Goal: Transaction & Acquisition: Purchase product/service

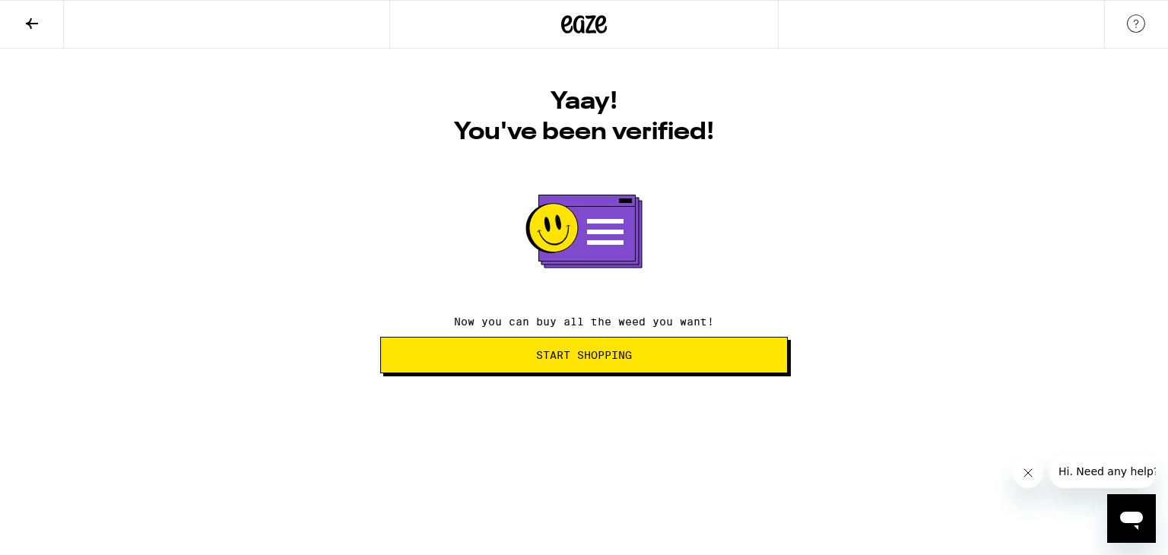
click at [567, 360] on span "Start Shopping" at bounding box center [584, 355] width 96 height 11
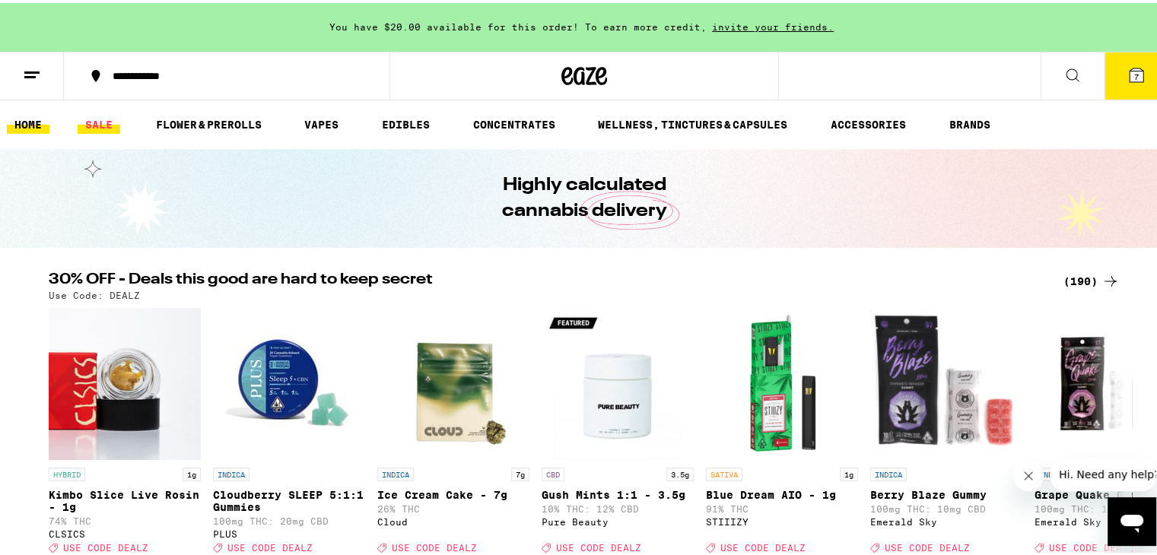
click at [93, 119] on link "SALE" at bounding box center [99, 122] width 43 height 18
click at [1115, 81] on button "7" at bounding box center [1136, 72] width 64 height 47
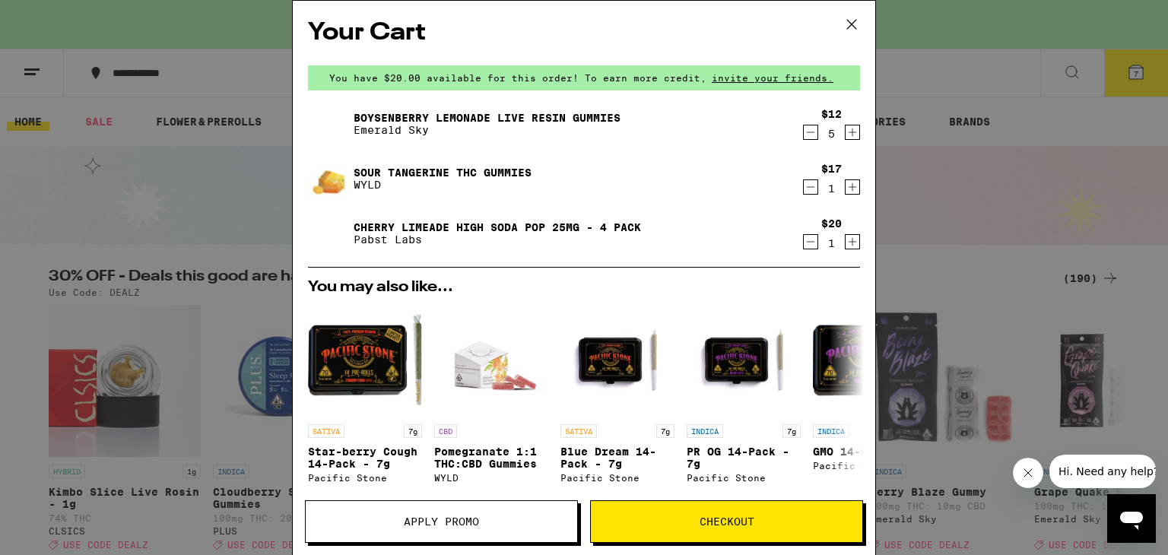
click at [804, 139] on icon "Decrement" at bounding box center [811, 132] width 14 height 18
click at [851, 22] on icon at bounding box center [851, 24] width 23 height 23
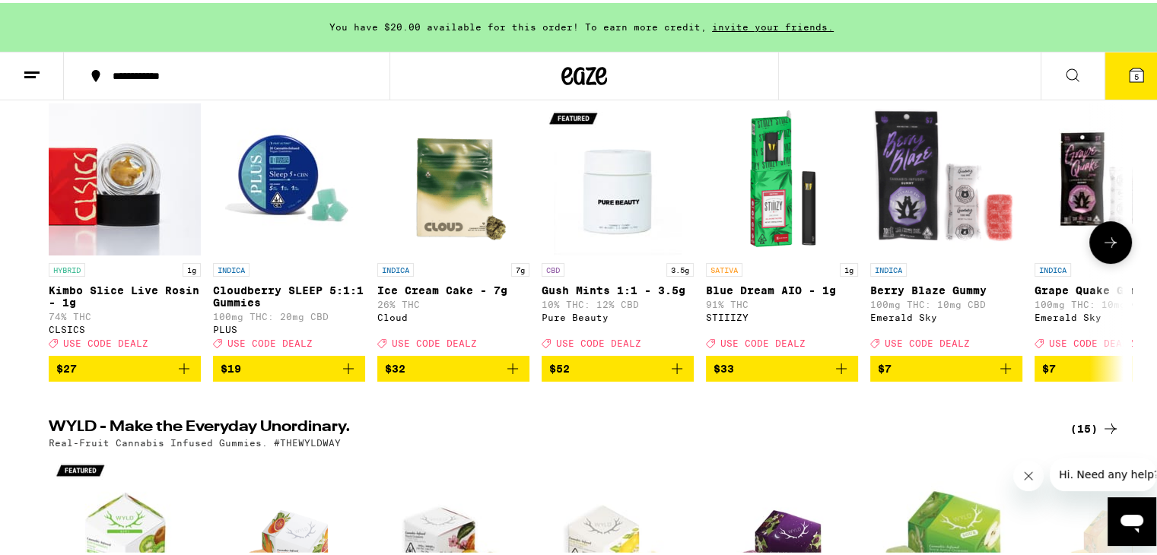
scroll to position [228, 0]
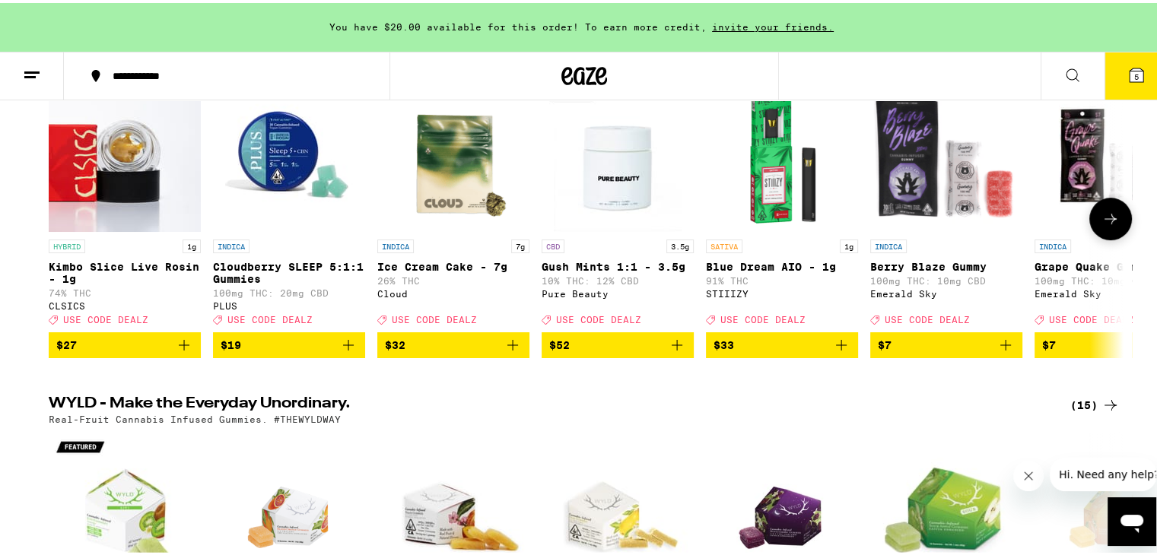
click at [1104, 217] on icon at bounding box center [1110, 216] width 18 height 18
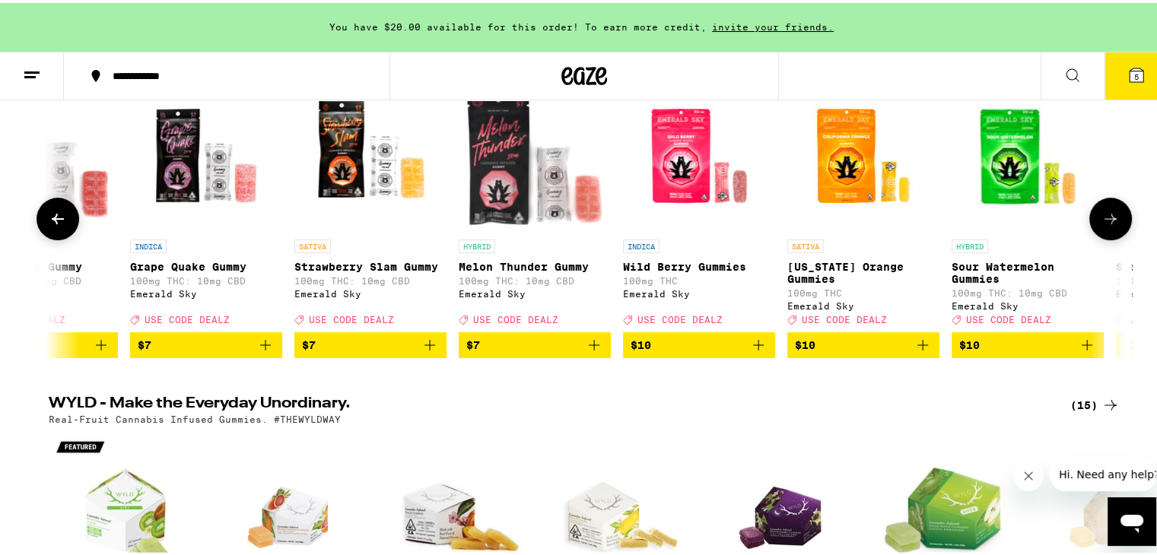
scroll to position [0, 905]
click at [1104, 217] on icon at bounding box center [1110, 216] width 18 height 18
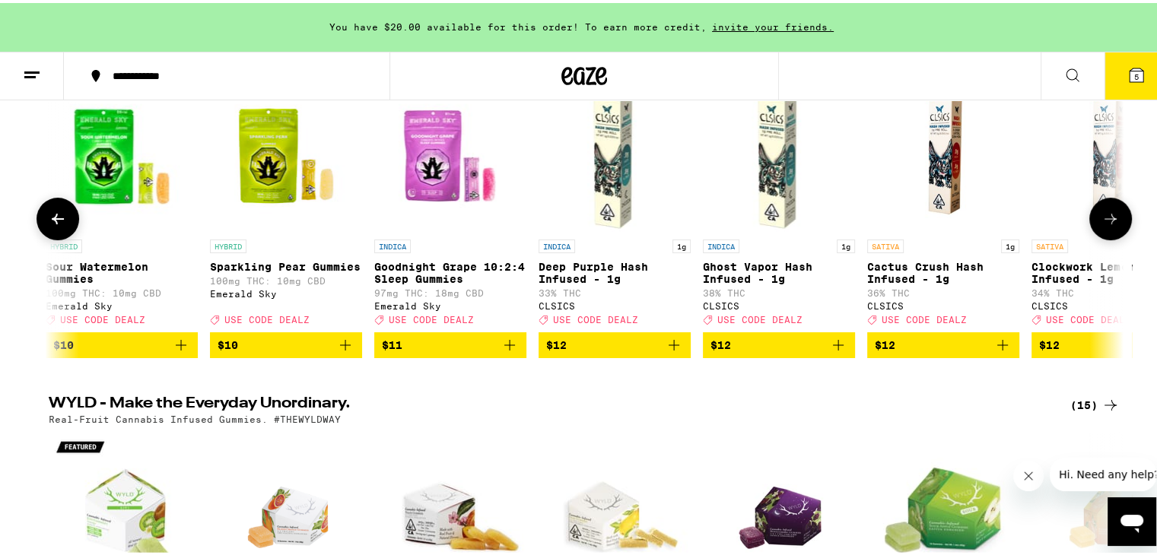
scroll to position [0, 1810]
click at [1132, 72] on icon at bounding box center [1136, 72] width 18 height 18
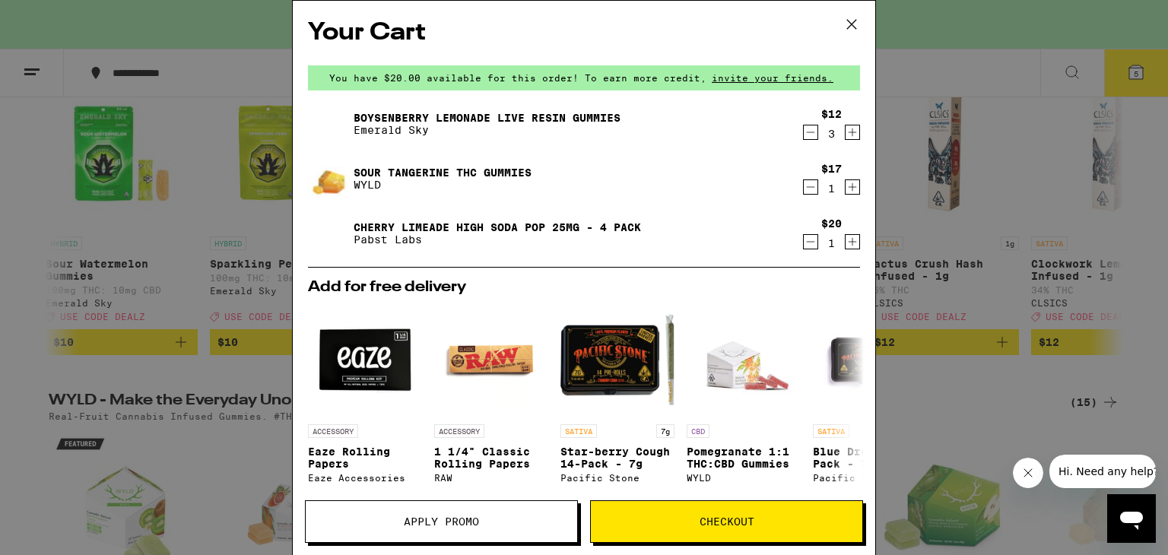
click at [231, 45] on div "Your Cart You have $20.00 available for this order! To earn more credit, invite…" at bounding box center [584, 277] width 1168 height 555
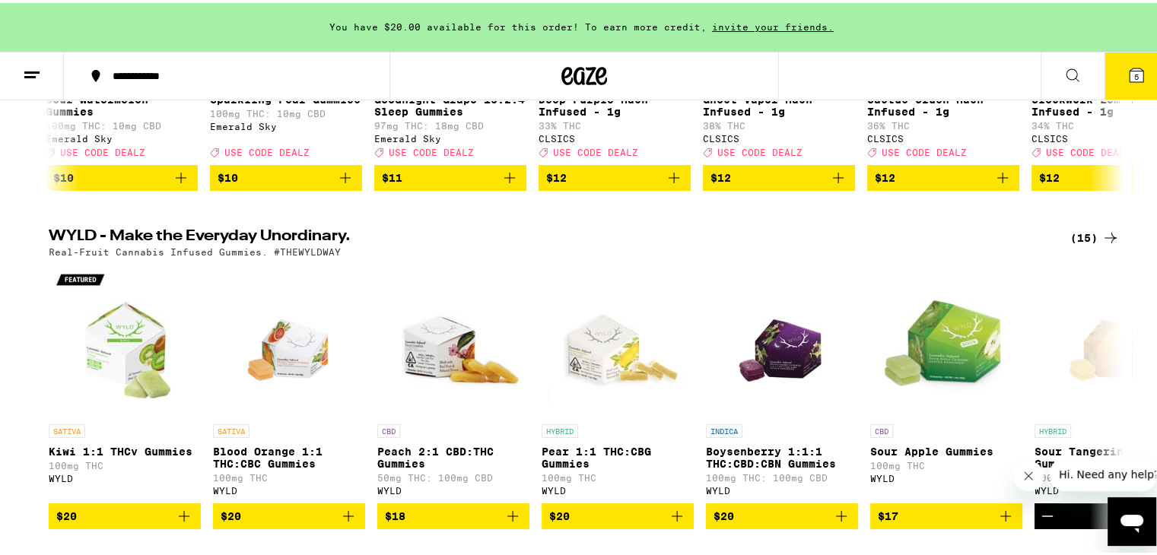
scroll to position [228, 0]
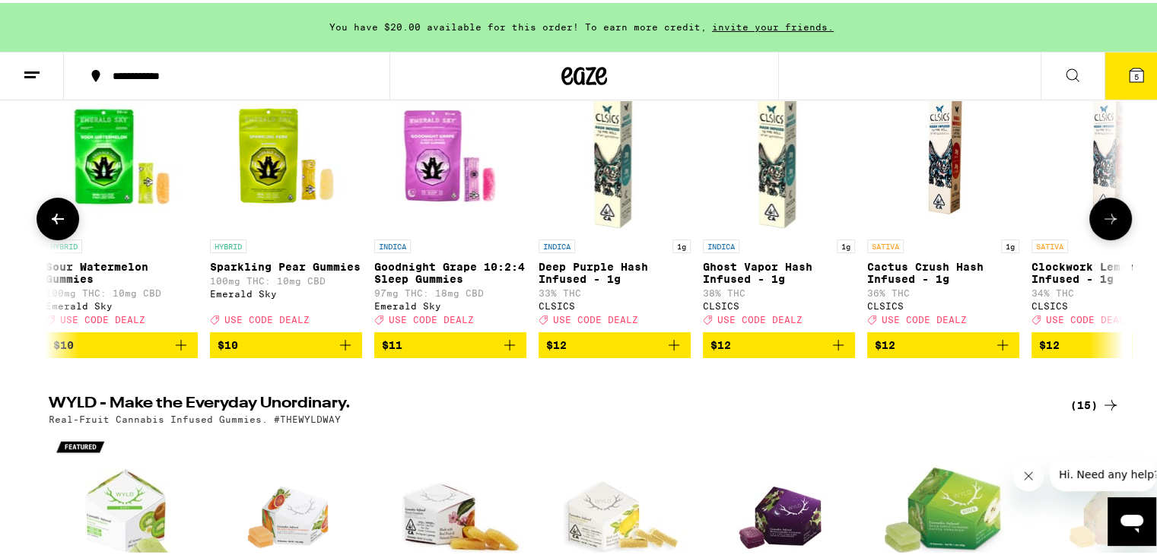
click at [46, 211] on button at bounding box center [58, 216] width 43 height 43
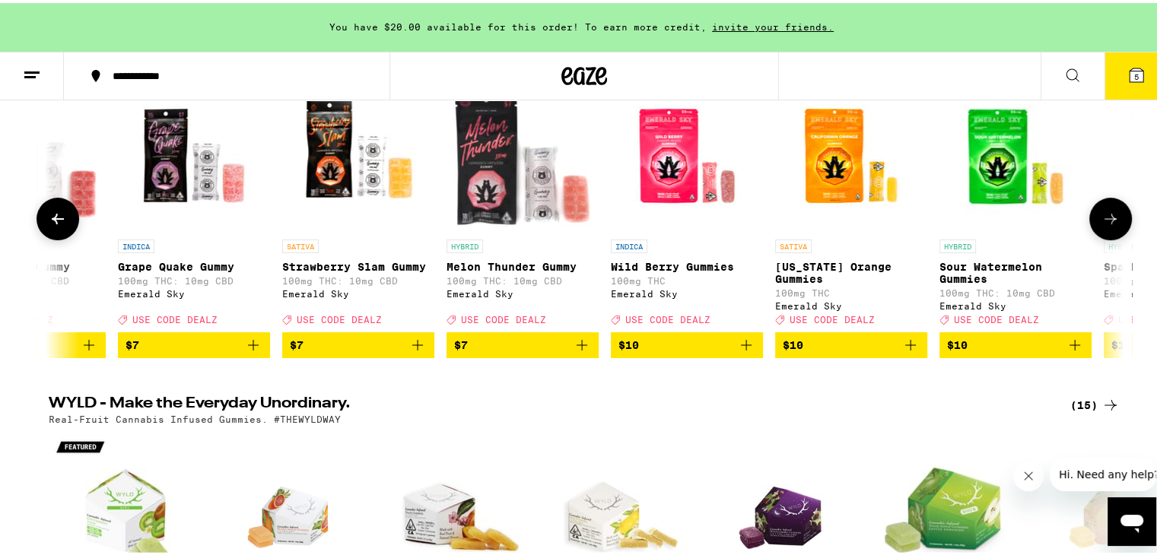
scroll to position [0, 906]
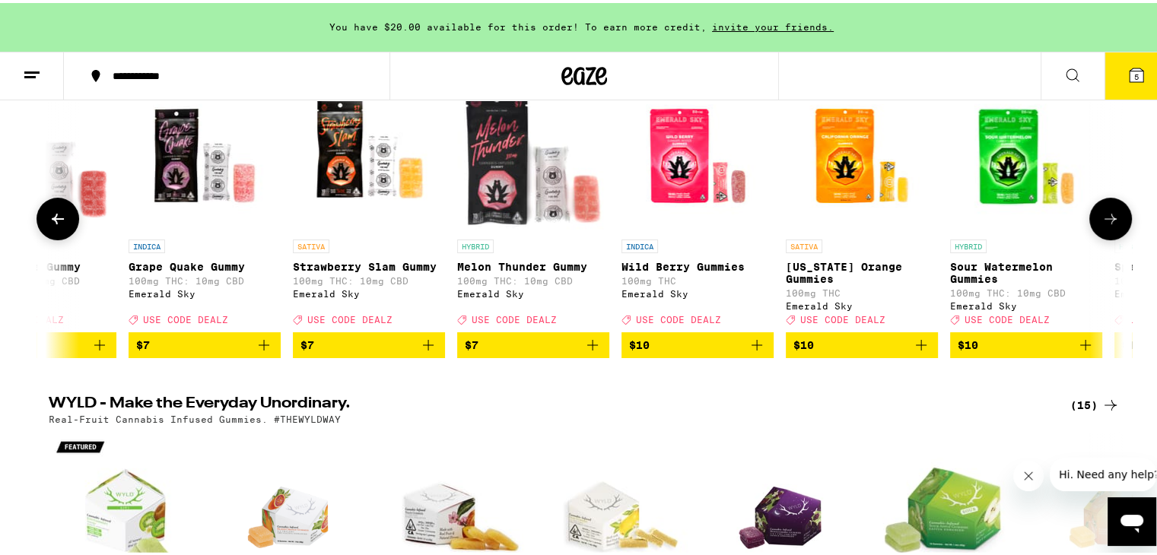
click at [676, 180] on img "Open page for Wild Berry Gummies from Emerald Sky" at bounding box center [697, 153] width 152 height 152
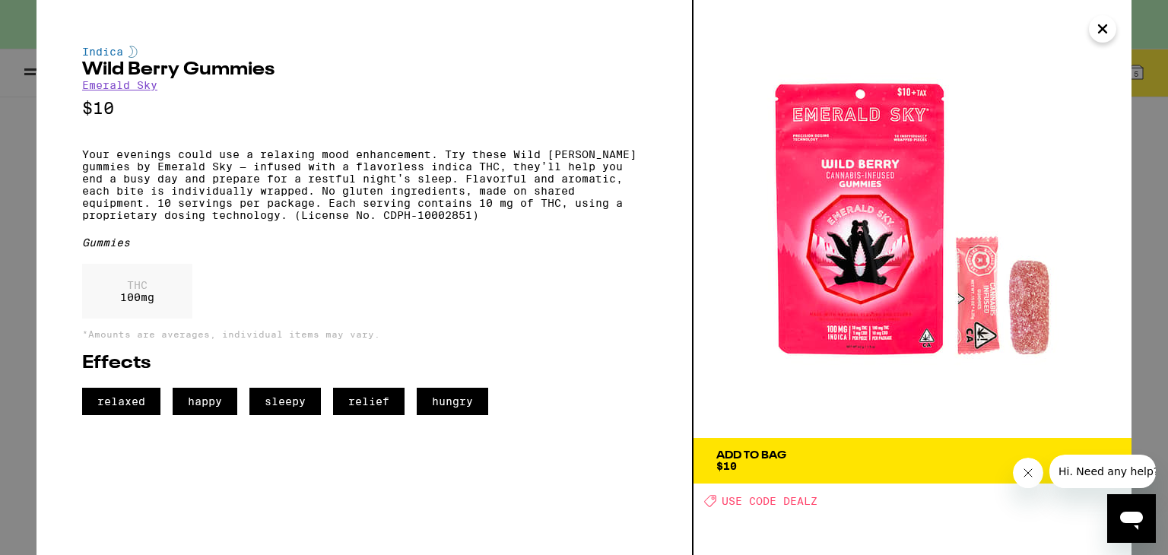
click at [865, 460] on span "Add To Bag $10" at bounding box center [912, 460] width 392 height 21
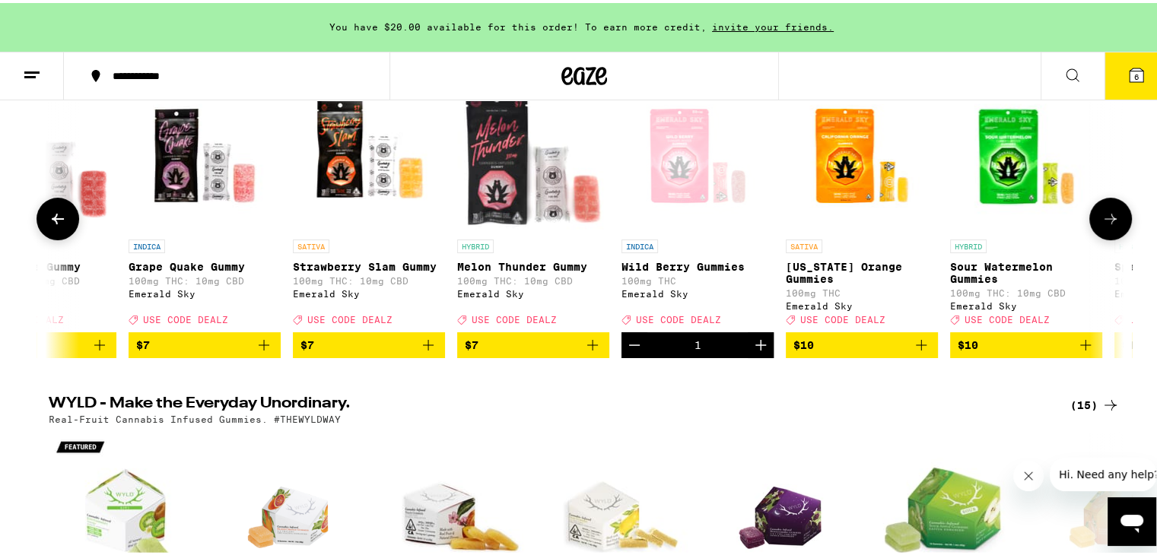
click at [847, 182] on img "Open page for California Orange Gummies from Emerald Sky" at bounding box center [862, 153] width 152 height 152
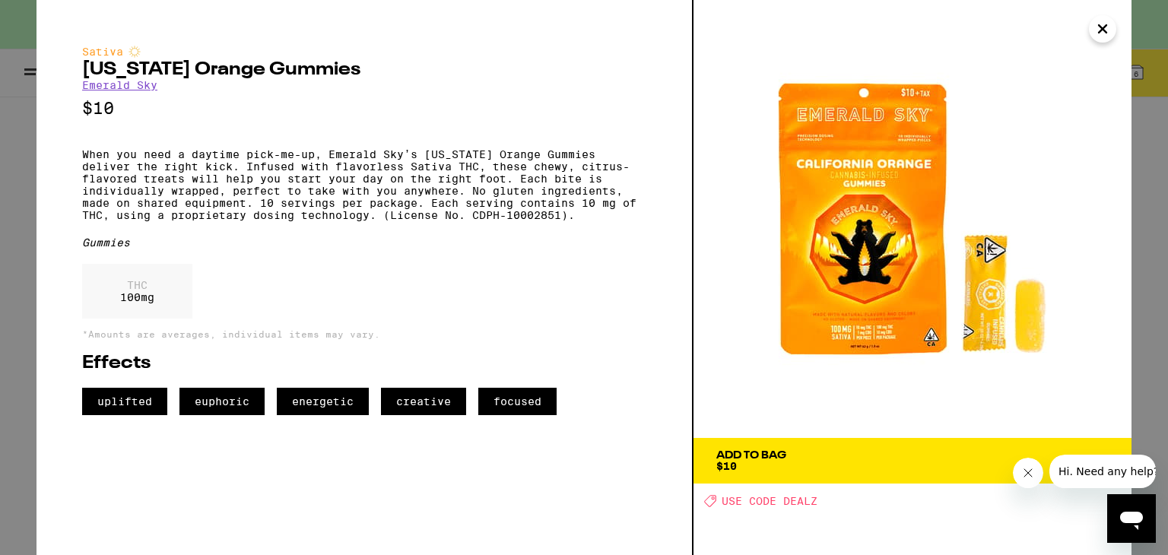
click at [842, 478] on button "Add To Bag $10" at bounding box center [913, 461] width 438 height 46
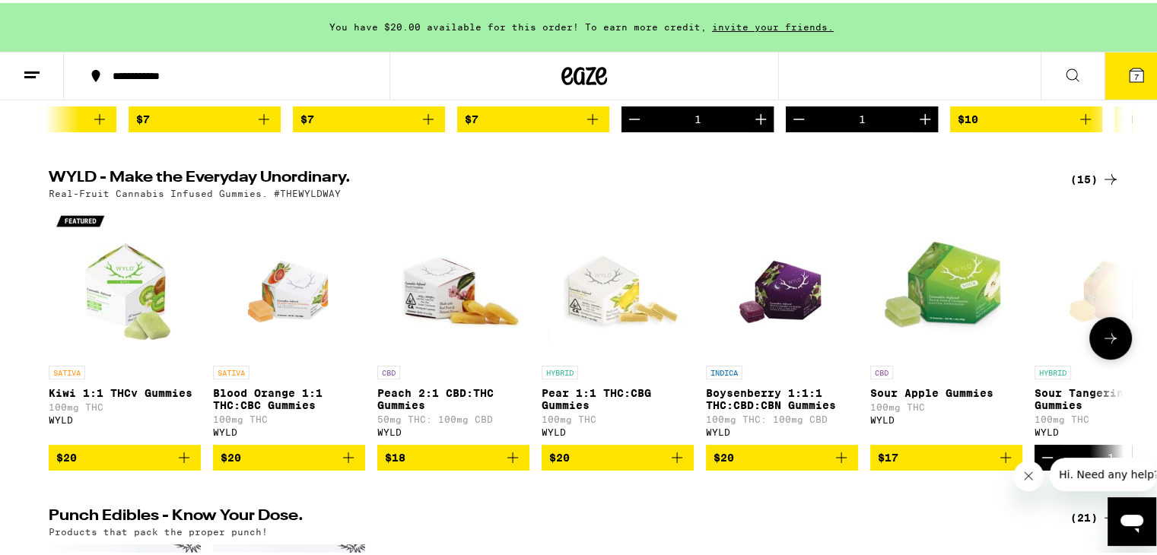
scroll to position [456, 0]
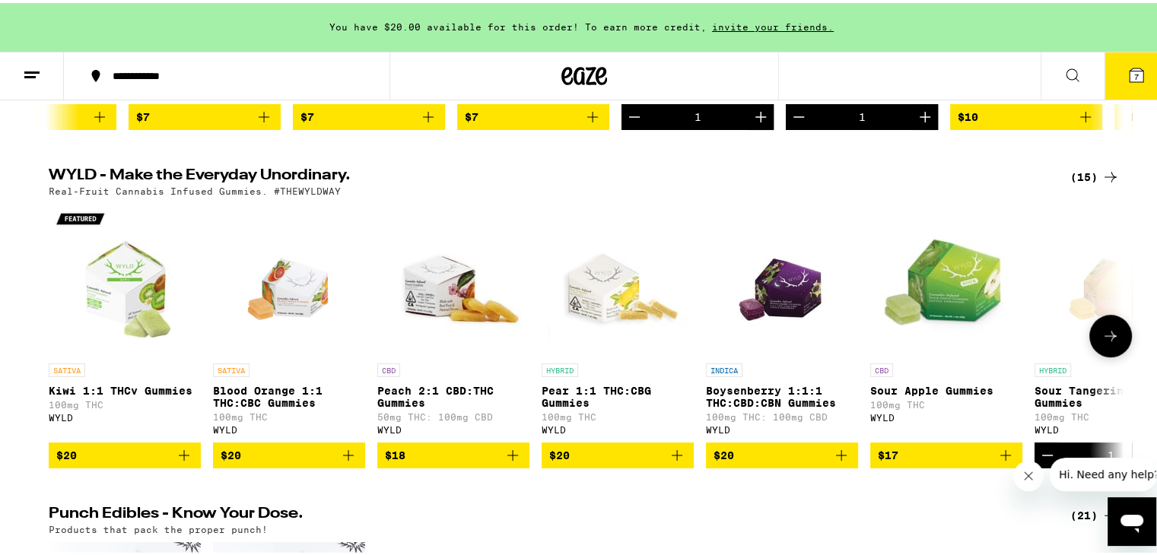
click at [778, 311] on img "Open page for Boysenberry 1:1:1 THC:CBD:CBN Gummies from WYLD" at bounding box center [782, 277] width 109 height 152
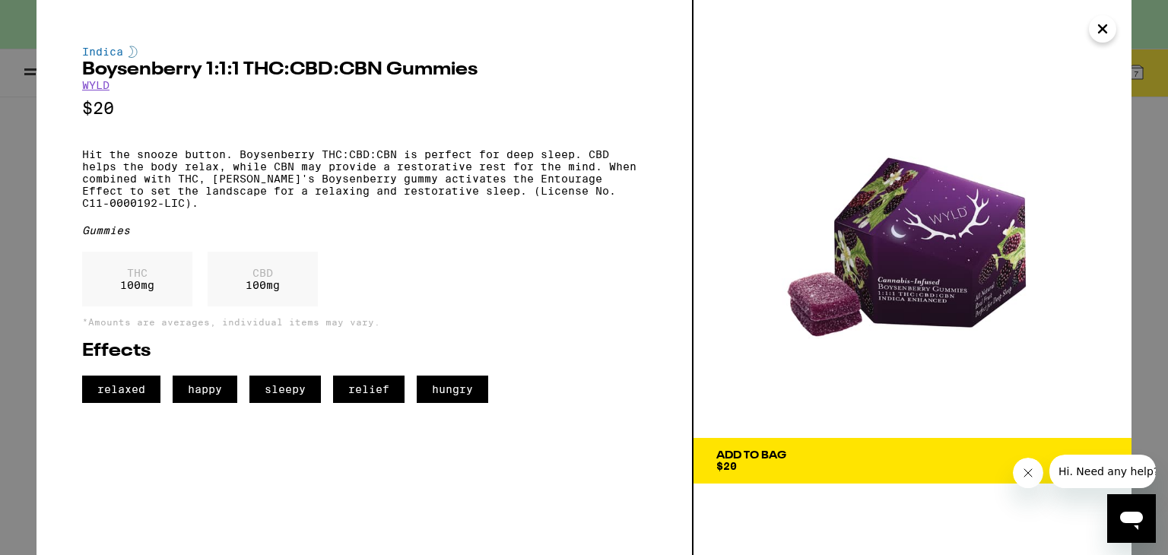
click at [831, 467] on span "Add To Bag $20" at bounding box center [912, 460] width 392 height 21
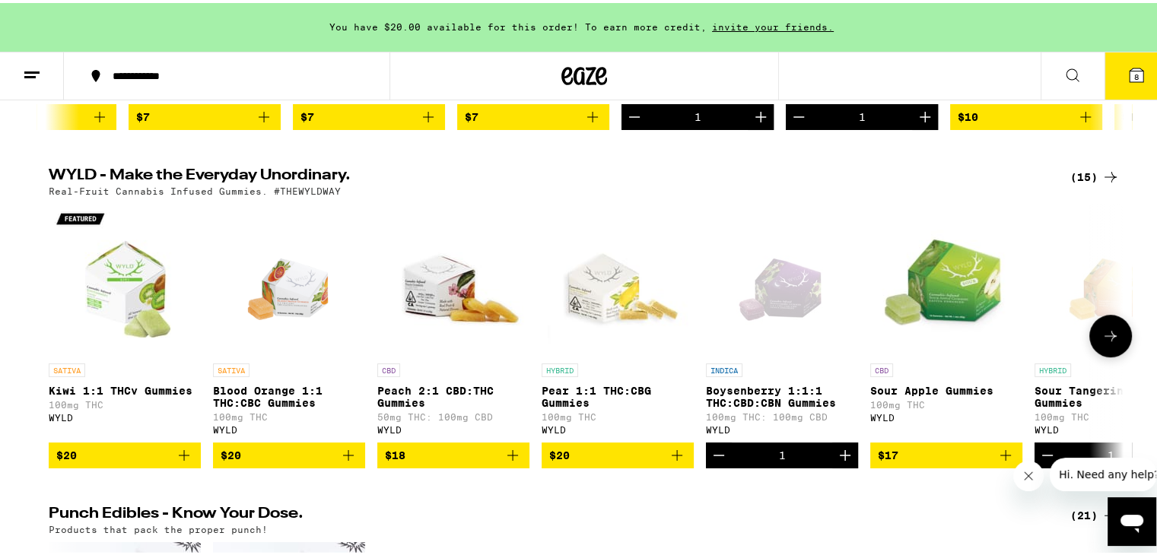
click at [292, 310] on img "Open page for Blood Orange 1:1 THC:CBC Gummies from WYLD" at bounding box center [289, 277] width 109 height 152
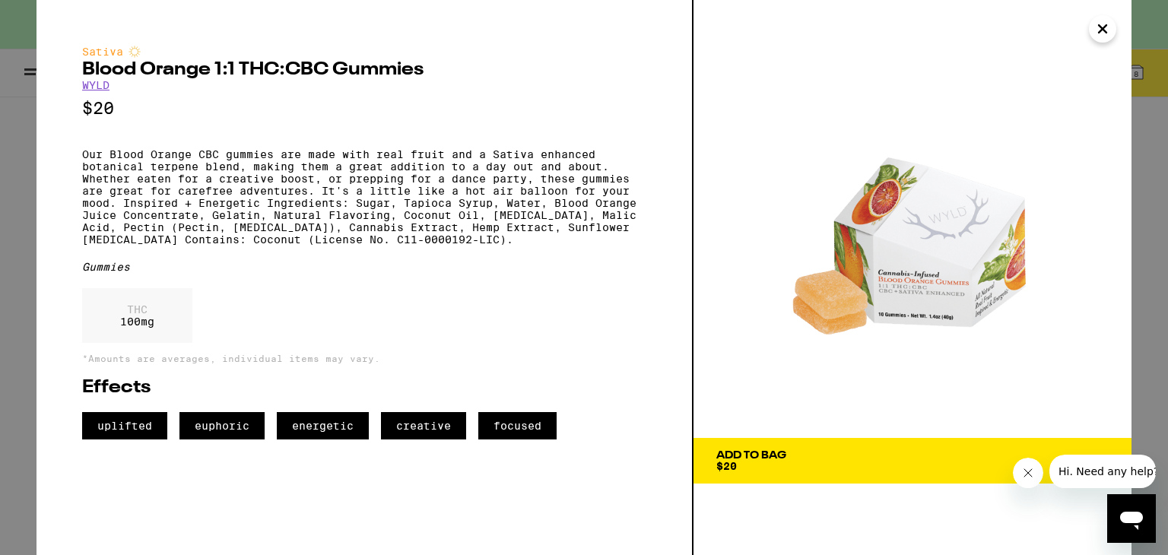
click at [801, 451] on span "Add To Bag $20" at bounding box center [912, 460] width 392 height 21
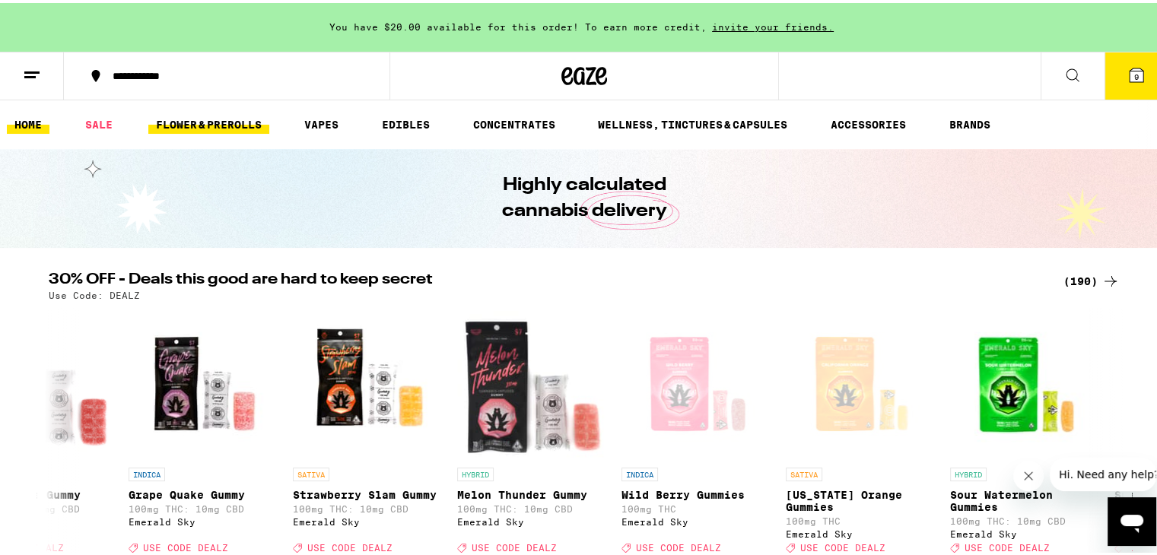
click at [205, 119] on link "FLOWER & PREROLLS" at bounding box center [208, 122] width 121 height 18
click at [237, 129] on link "FLOWER & PREROLLS" at bounding box center [208, 122] width 121 height 18
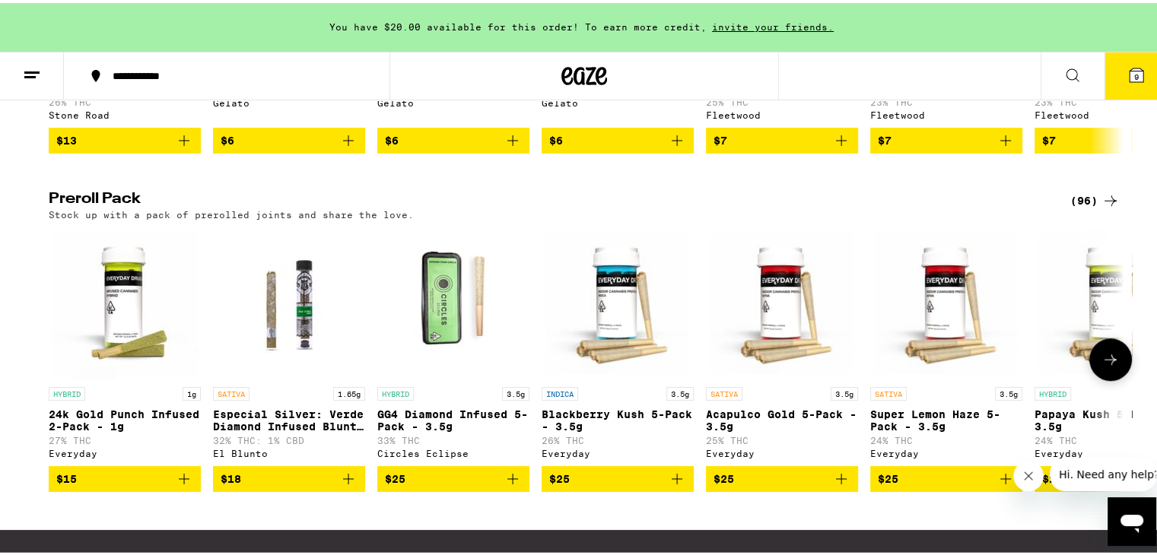
scroll to position [1217, 0]
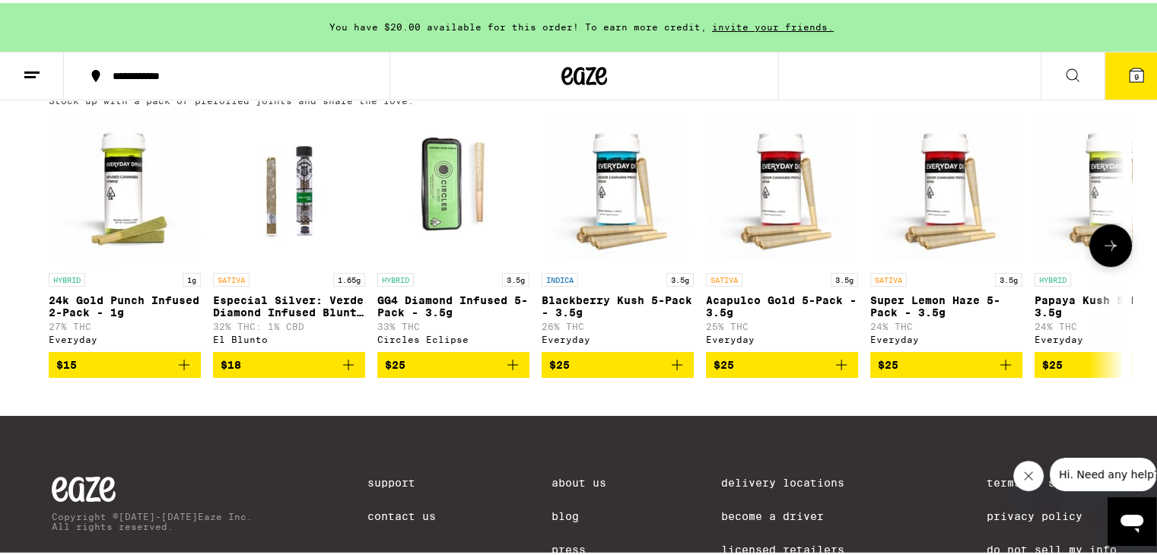
click at [1112, 252] on icon at bounding box center [1110, 242] width 18 height 18
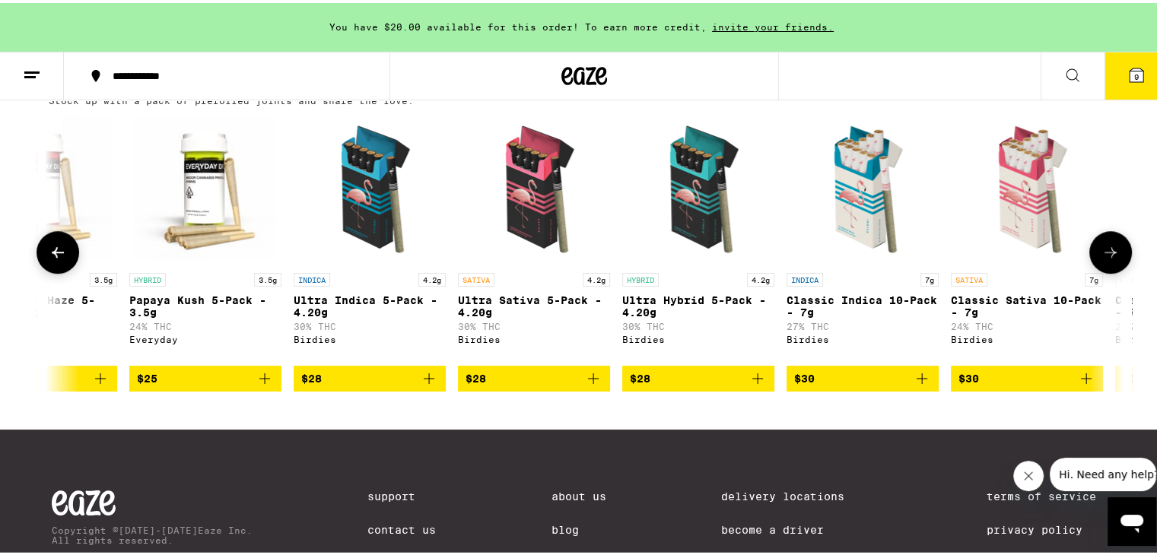
click at [1112, 259] on icon at bounding box center [1110, 249] width 18 height 18
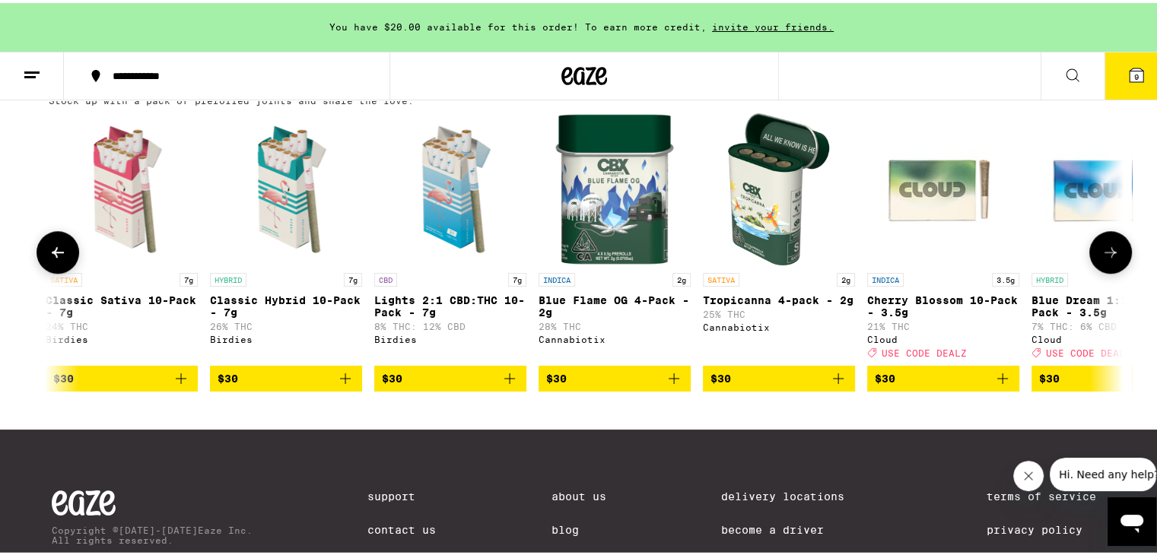
click at [1112, 259] on icon at bounding box center [1110, 249] width 18 height 18
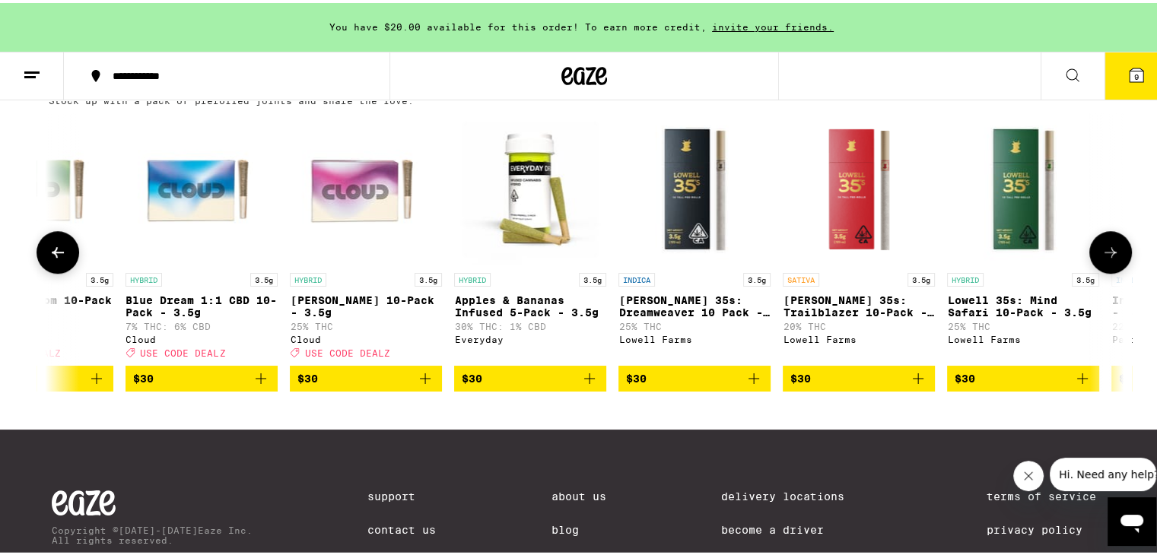
click at [1112, 259] on icon at bounding box center [1110, 249] width 18 height 18
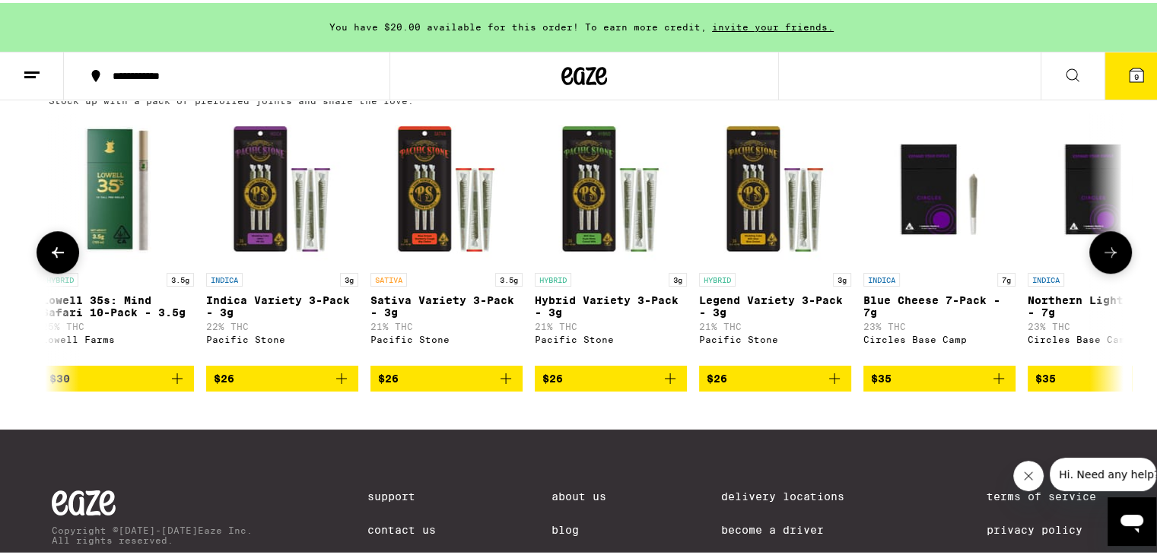
click at [1112, 259] on icon at bounding box center [1110, 249] width 18 height 18
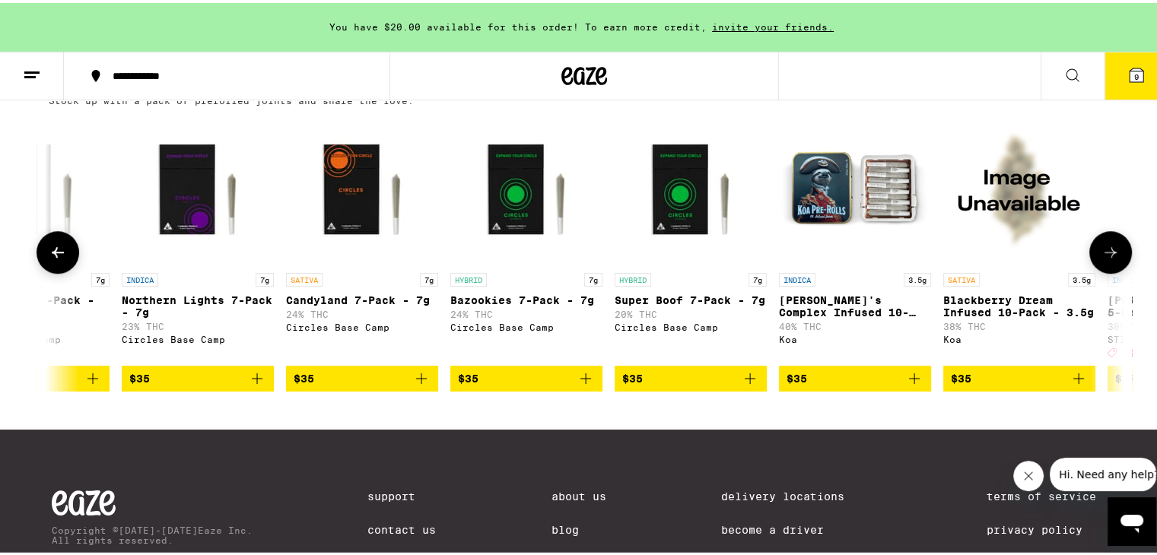
click at [1112, 259] on icon at bounding box center [1110, 249] width 18 height 18
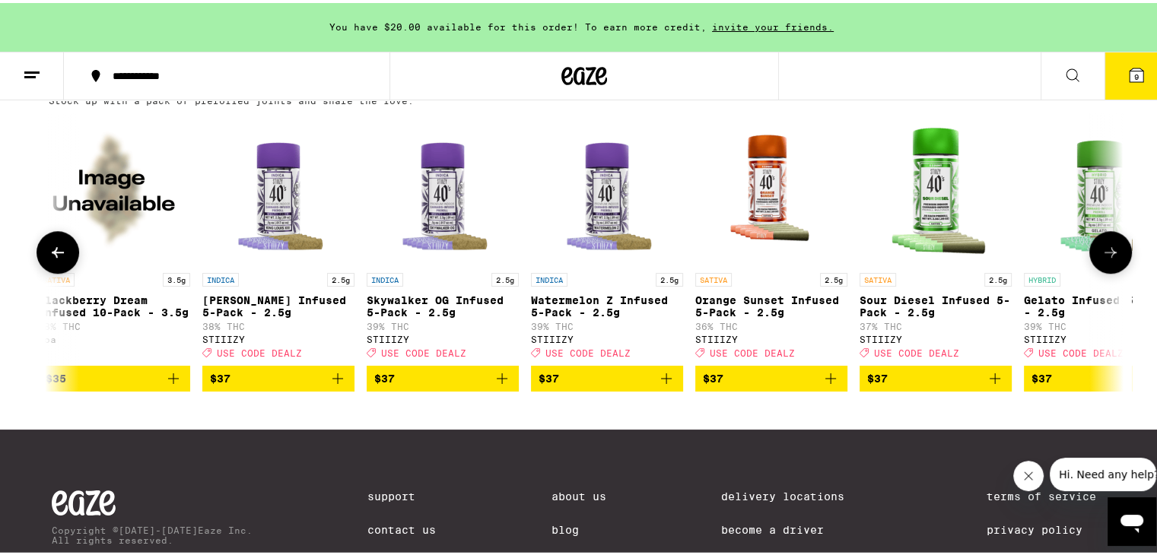
click at [1112, 259] on icon at bounding box center [1110, 249] width 18 height 18
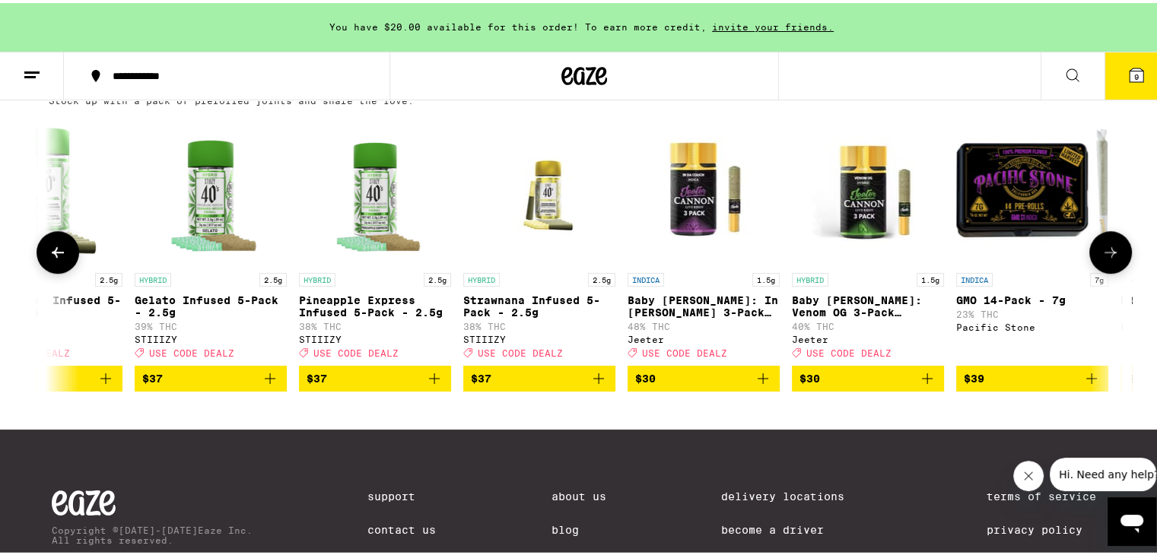
scroll to position [0, 6336]
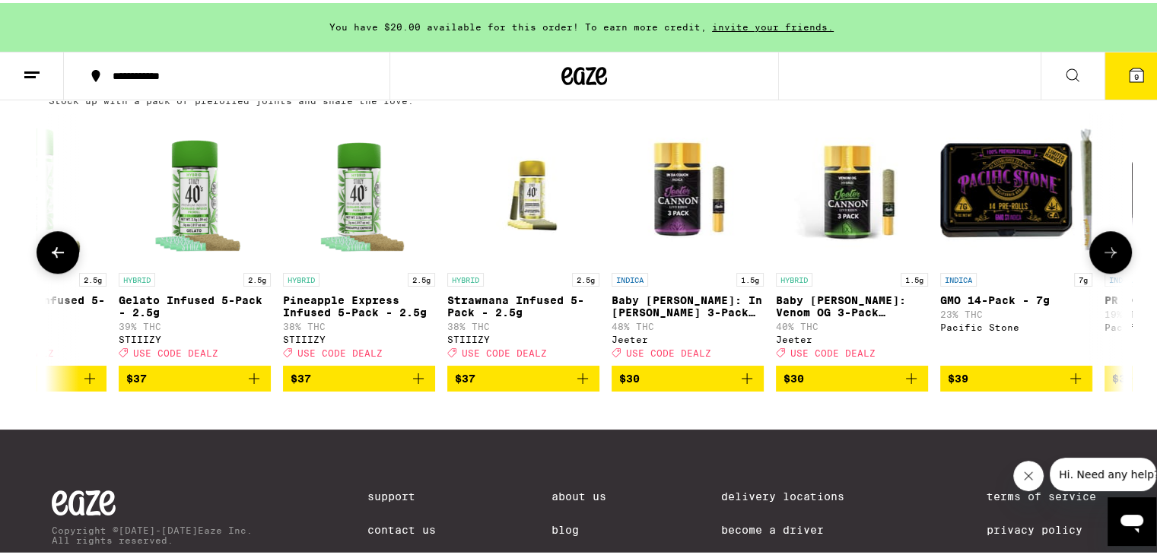
click at [1112, 259] on icon at bounding box center [1110, 249] width 18 height 18
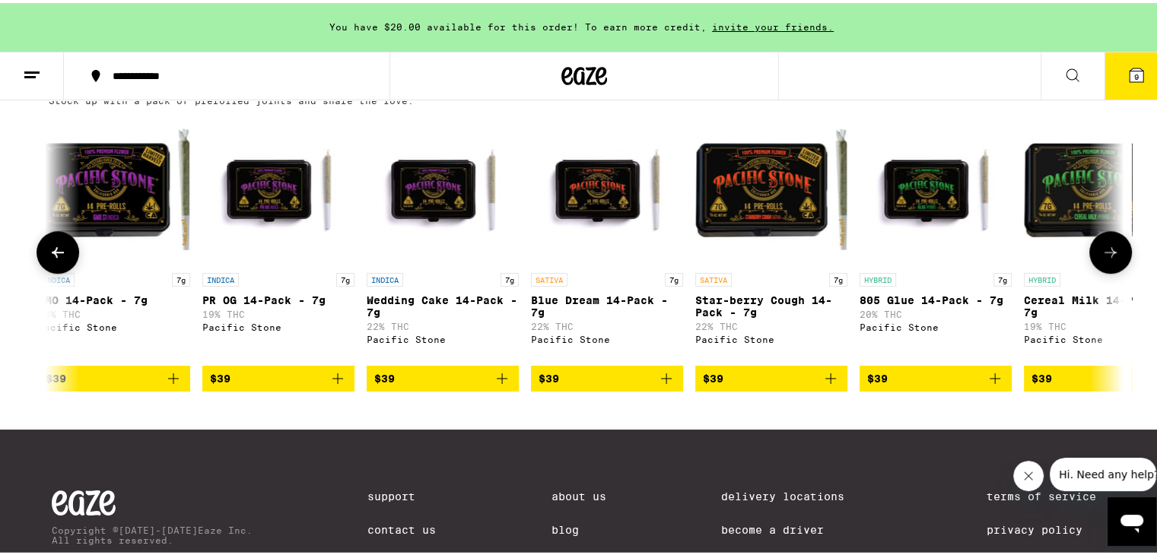
scroll to position [0, 7241]
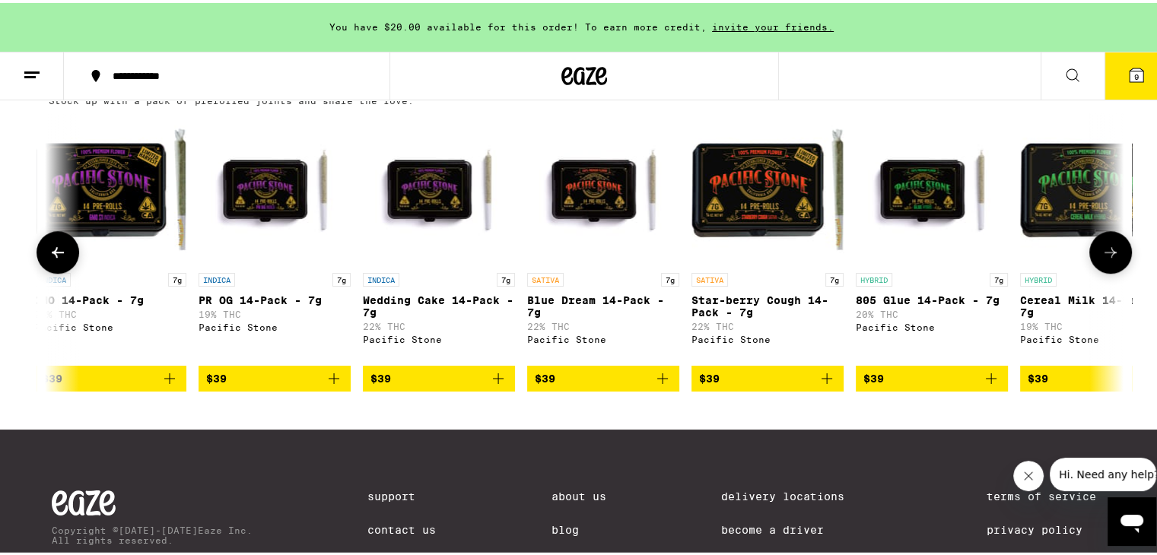
click at [732, 385] on span "$39" at bounding box center [767, 376] width 137 height 18
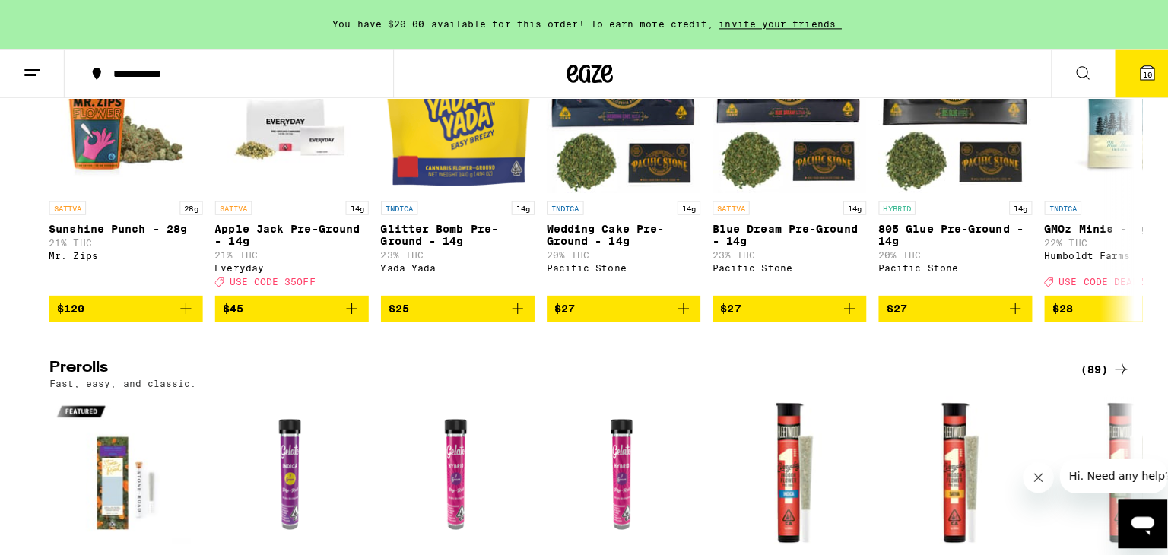
scroll to position [304, 0]
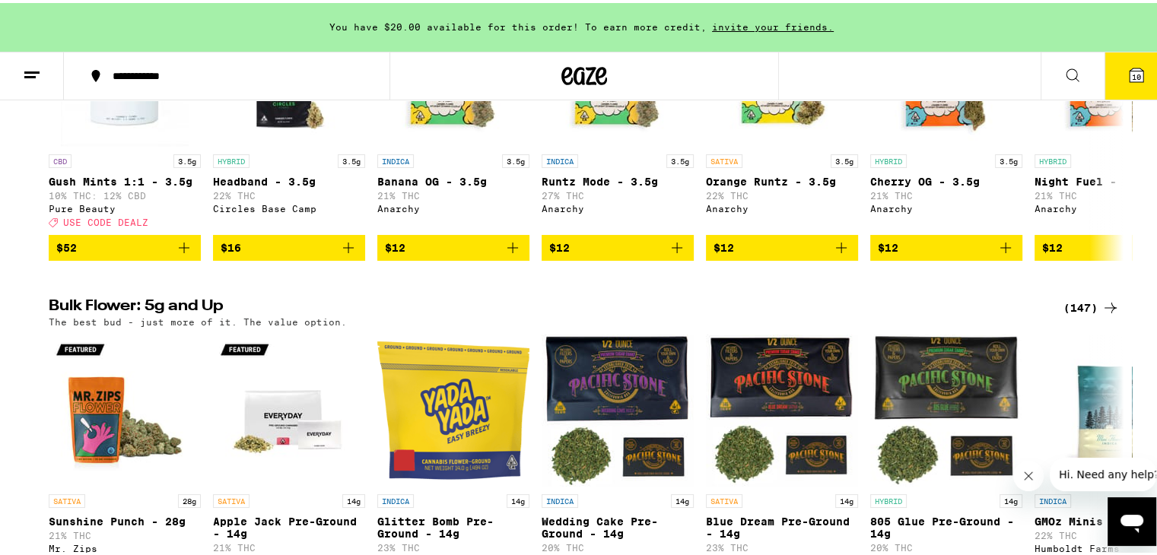
click at [1135, 56] on button "10" at bounding box center [1136, 72] width 64 height 47
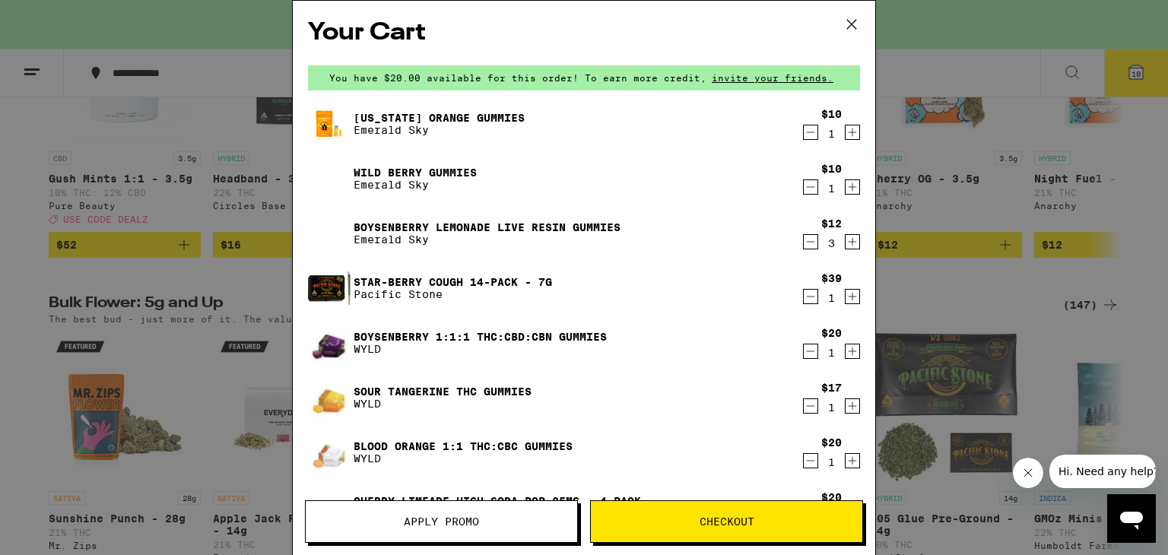
click at [804, 241] on icon "Decrement" at bounding box center [811, 242] width 14 height 18
click at [804, 242] on icon "Decrement" at bounding box center [811, 242] width 14 height 18
click at [846, 244] on icon "Increment" at bounding box center [853, 242] width 14 height 18
click at [804, 192] on icon "Decrement" at bounding box center [811, 187] width 14 height 18
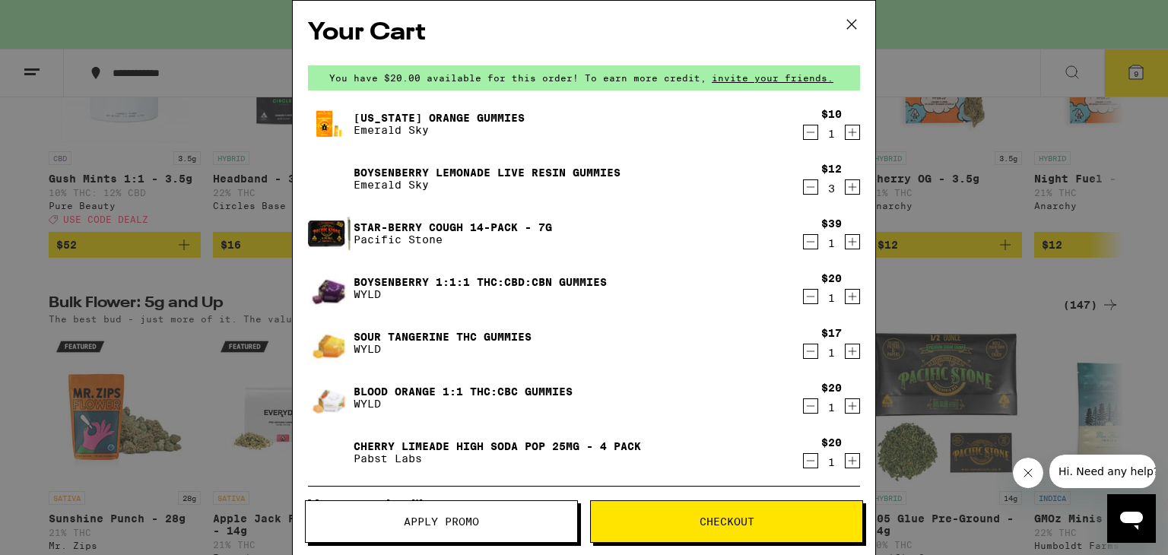
click at [804, 126] on icon "Decrement" at bounding box center [811, 132] width 14 height 18
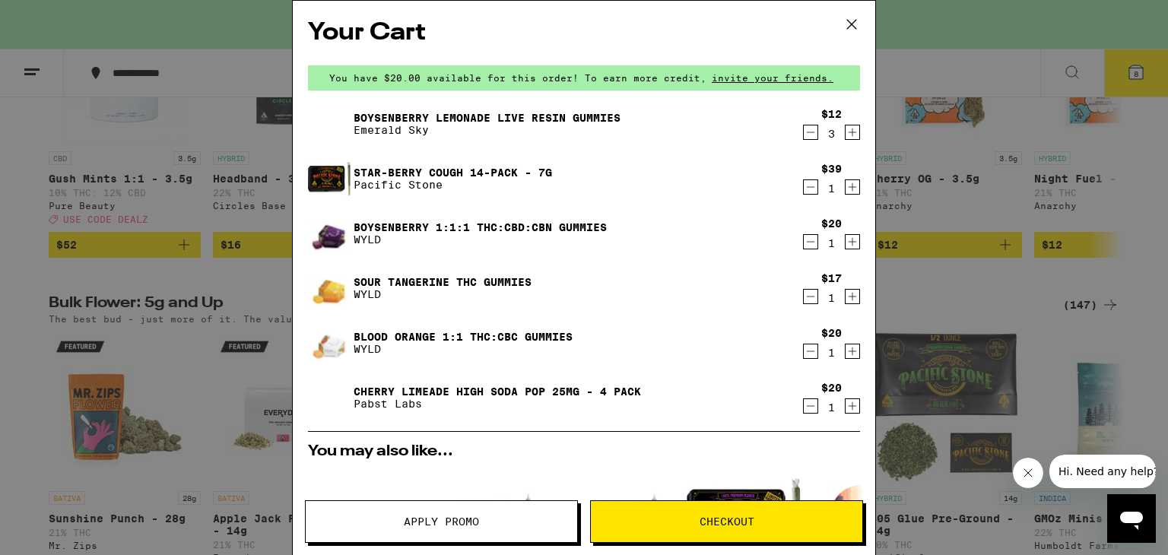
click at [804, 290] on icon "Decrement" at bounding box center [811, 296] width 14 height 18
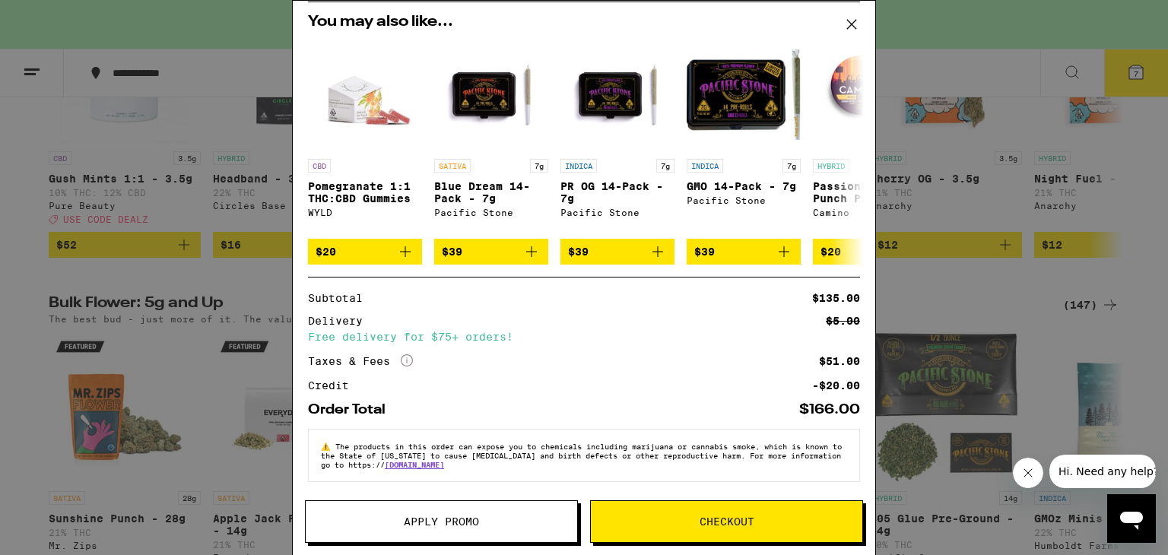
scroll to position [384, 0]
click at [728, 516] on span "Checkout" at bounding box center [727, 521] width 55 height 11
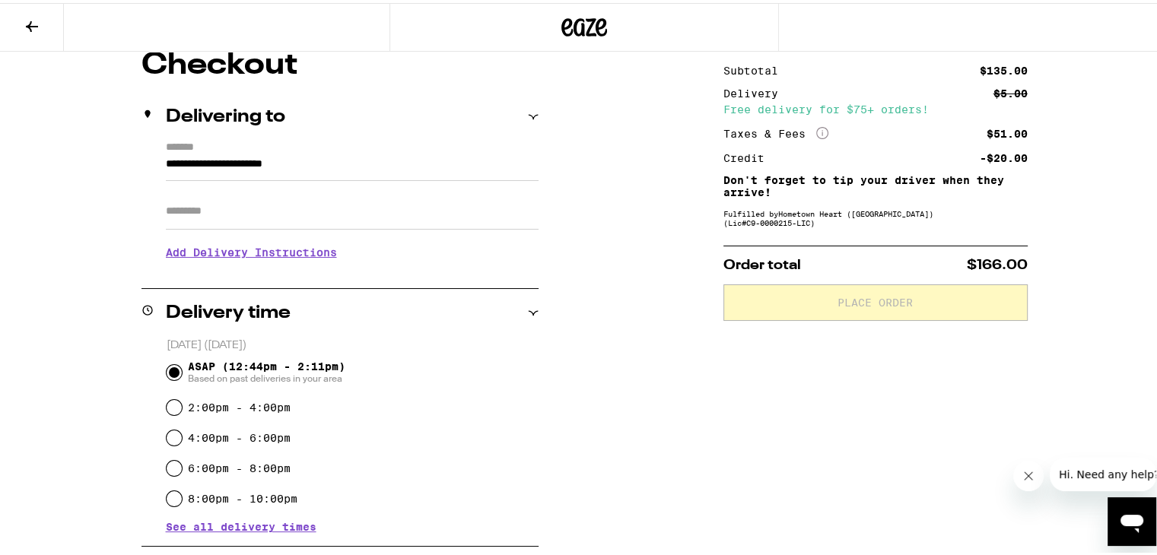
scroll to position [380, 0]
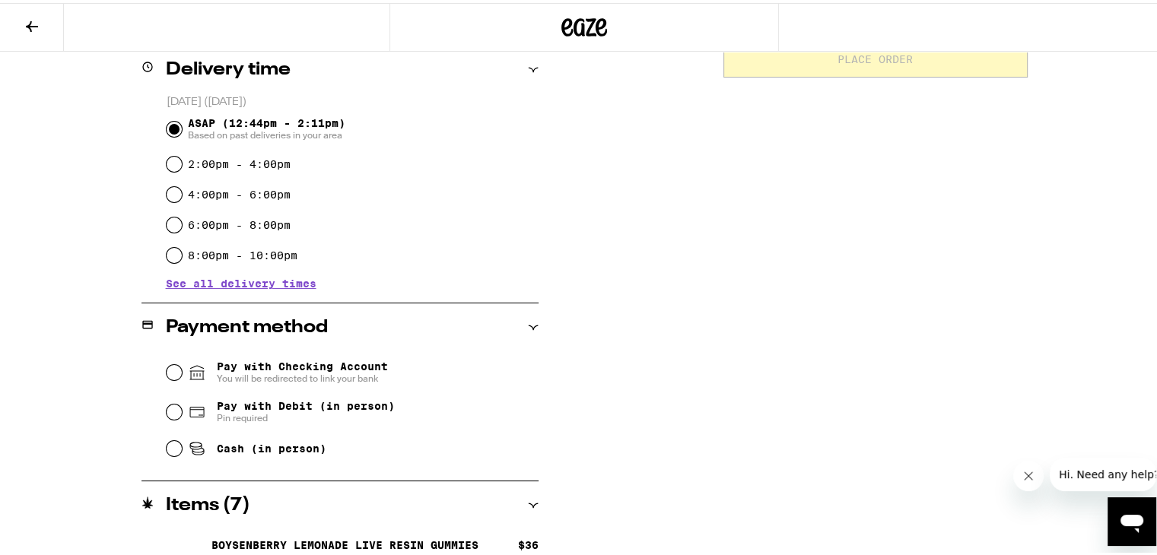
click at [237, 396] on div "Pay with Debit (in person) Pin required" at bounding box center [353, 409] width 372 height 40
click at [238, 405] on span "Pay with Debit (in person)" at bounding box center [306, 403] width 178 height 12
click at [182, 405] on input "Pay with Debit (in person) Pin required" at bounding box center [174, 409] width 15 height 15
radio input "true"
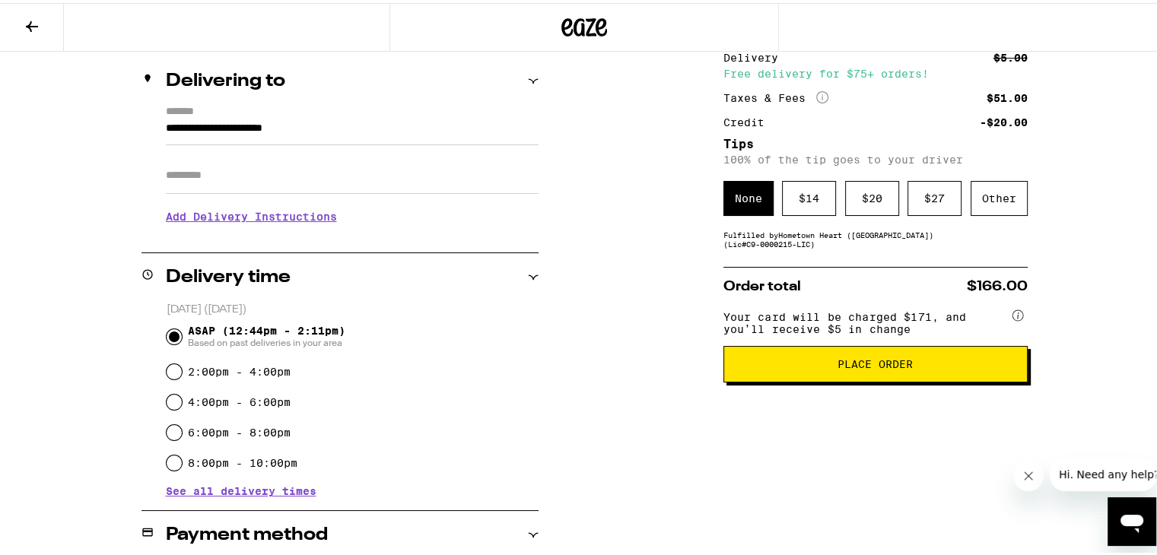
scroll to position [170, 0]
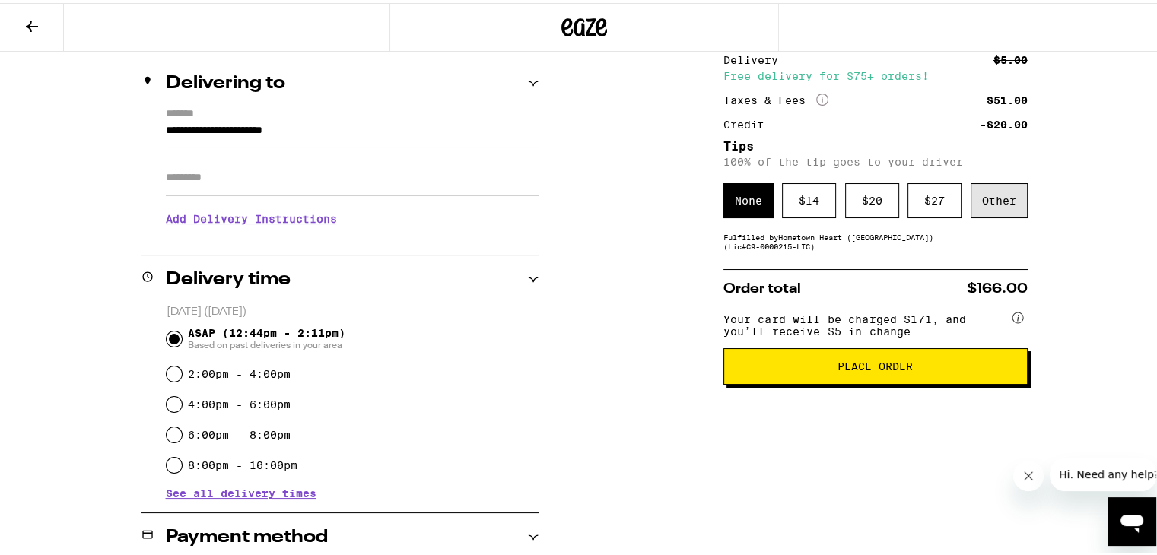
click at [995, 214] on div "Other" at bounding box center [998, 197] width 57 height 35
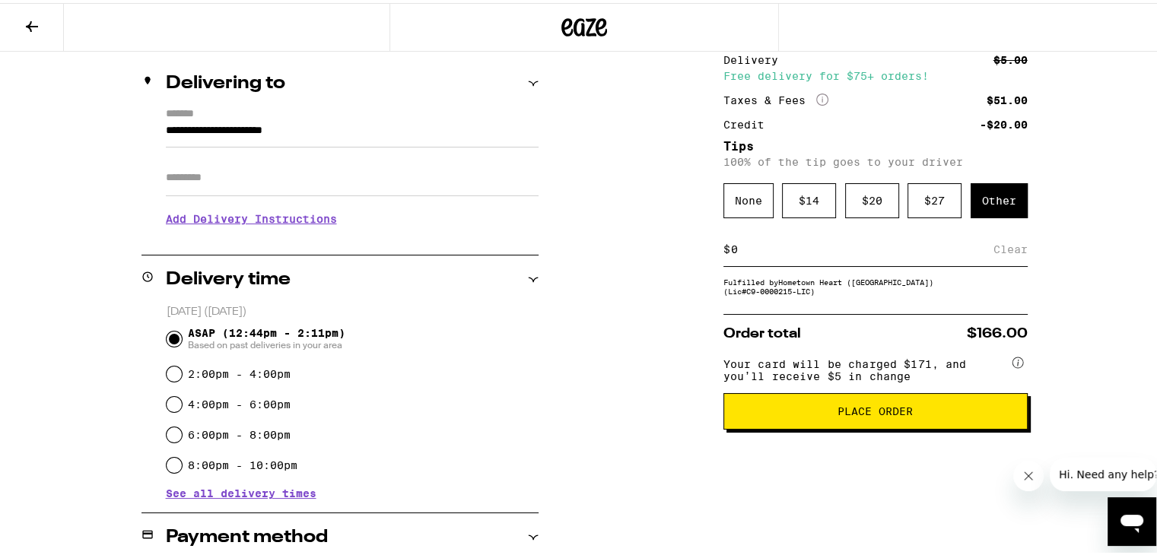
click at [806, 259] on div "$ Clear" at bounding box center [875, 247] width 304 height 34
click at [806, 253] on input at bounding box center [861, 247] width 263 height 14
type input "10"
click at [630, 339] on div "**********" at bounding box center [584, 513] width 1095 height 998
click at [639, 363] on div "**********" at bounding box center [584, 513] width 1095 height 998
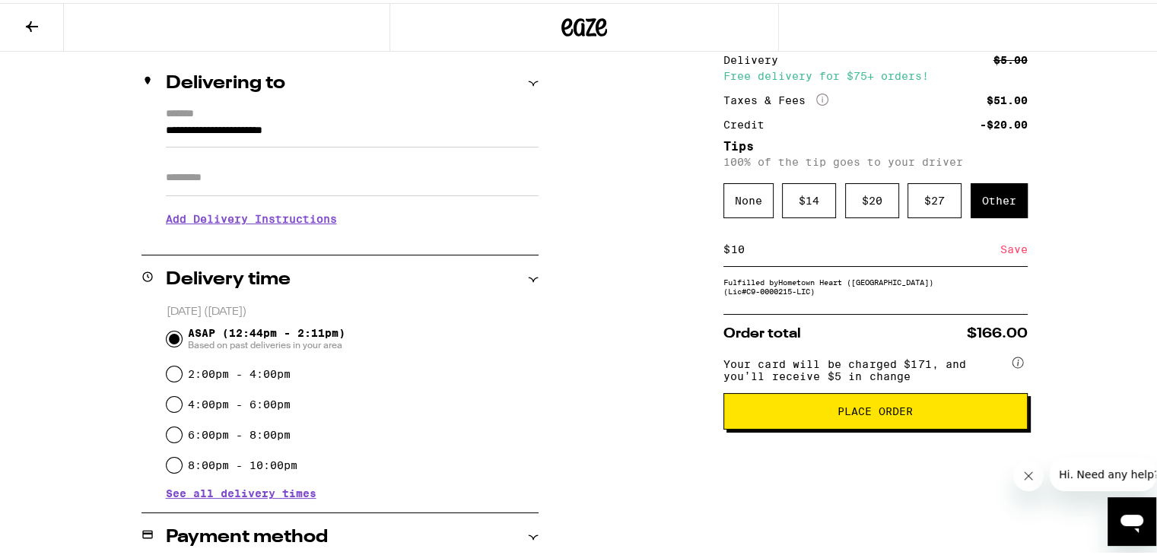
click at [1001, 250] on div "Save" at bounding box center [1013, 246] width 27 height 33
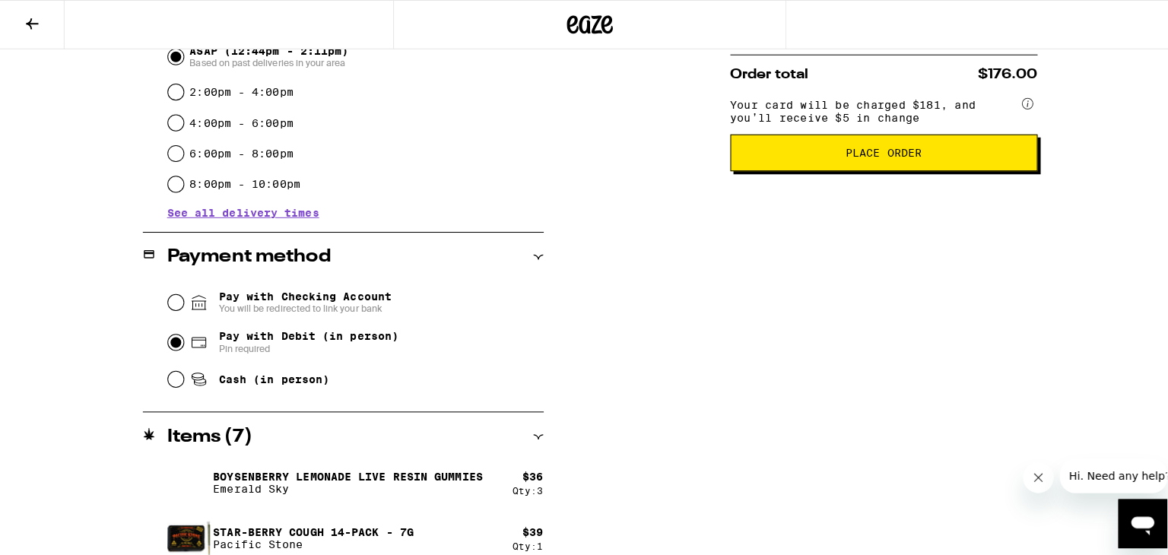
scroll to position [0, 0]
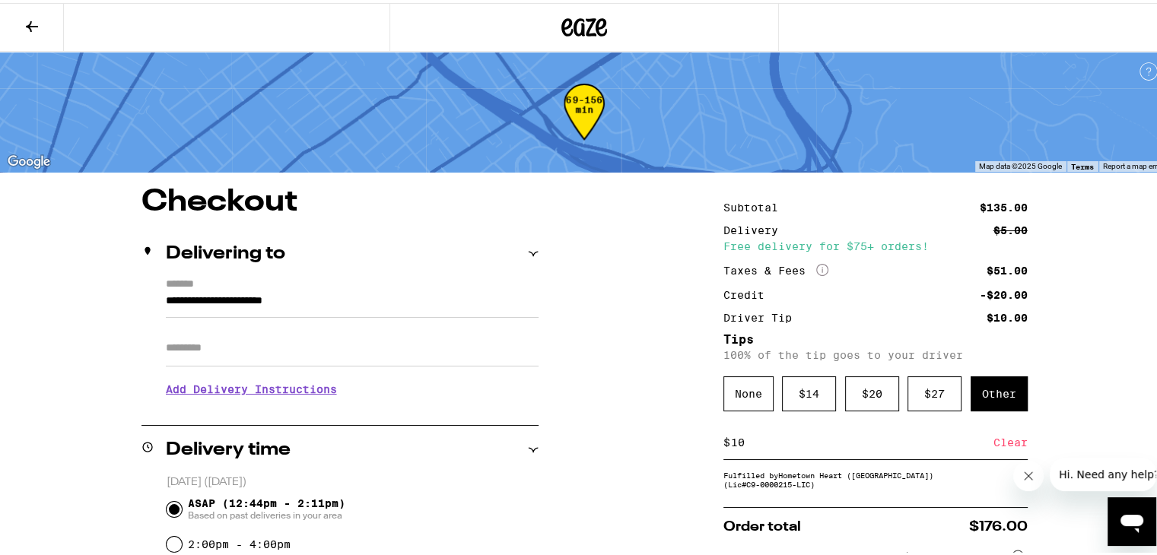
click at [33, 25] on icon at bounding box center [32, 23] width 18 height 18
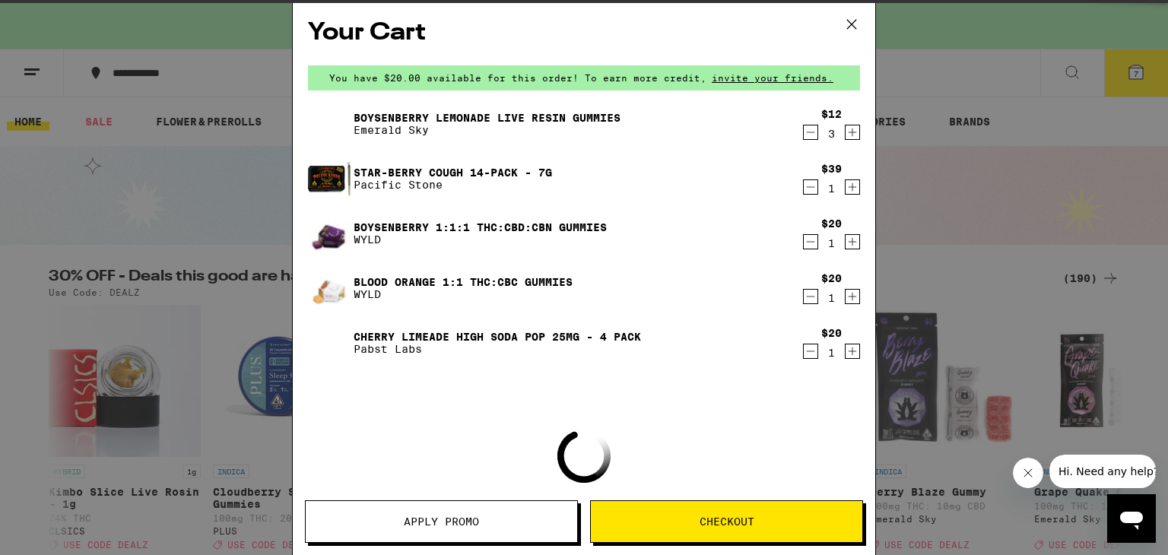
click at [455, 538] on button "Apply Promo" at bounding box center [441, 521] width 273 height 43
click at [455, 528] on button "Apply Promo" at bounding box center [441, 521] width 273 height 43
click at [427, 512] on button "Apply Promo" at bounding box center [441, 521] width 273 height 43
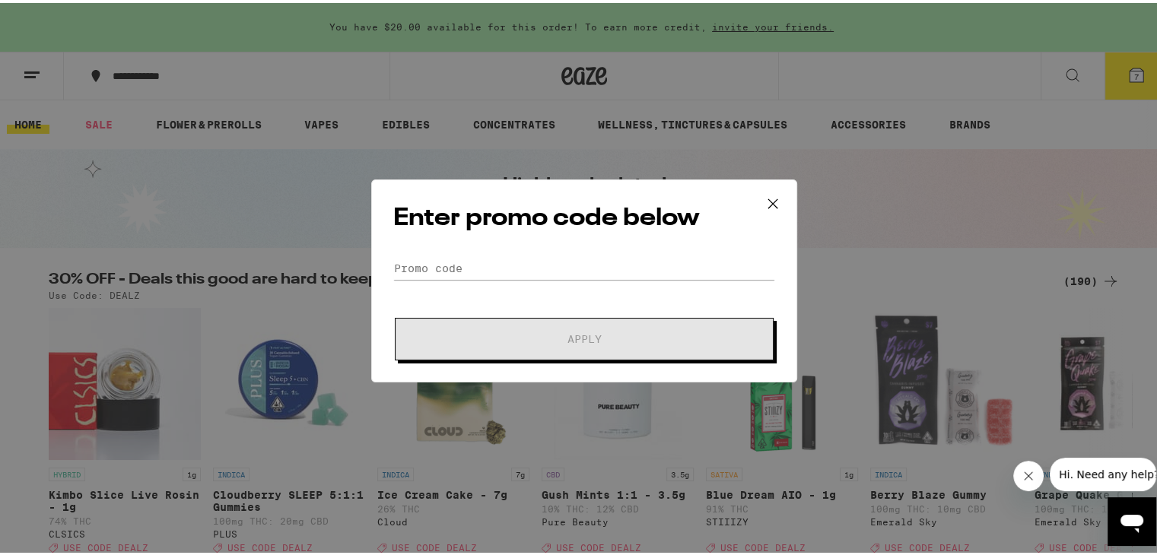
click at [456, 252] on div "Enter promo code below Promo Code Apply" at bounding box center [584, 277] width 426 height 203
click at [468, 270] on input "Promo Code" at bounding box center [584, 265] width 382 height 23
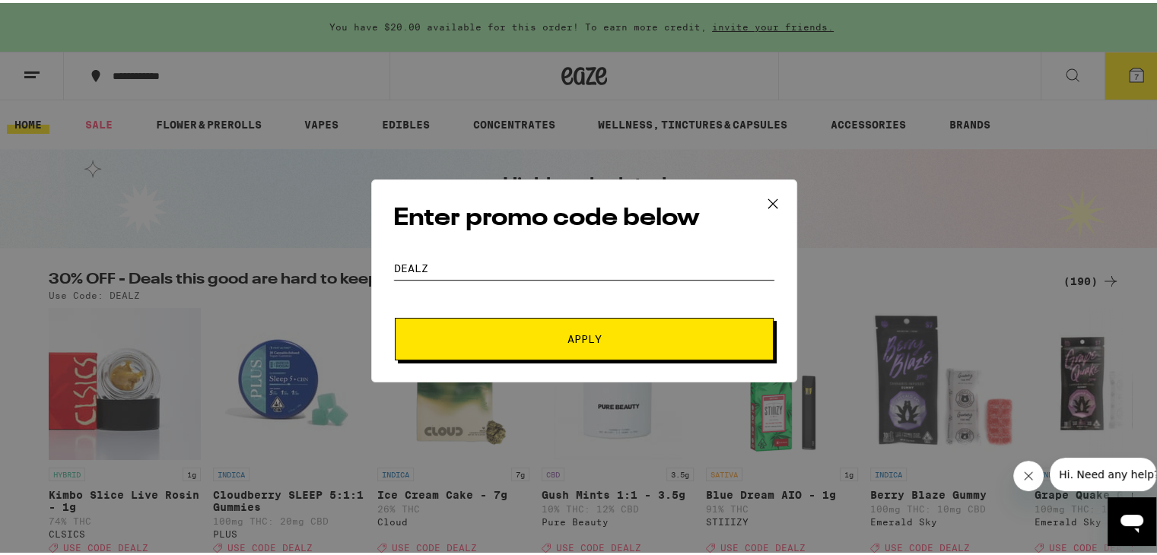
type input "dealz"
click at [395, 315] on button "Apply" at bounding box center [584, 336] width 379 height 43
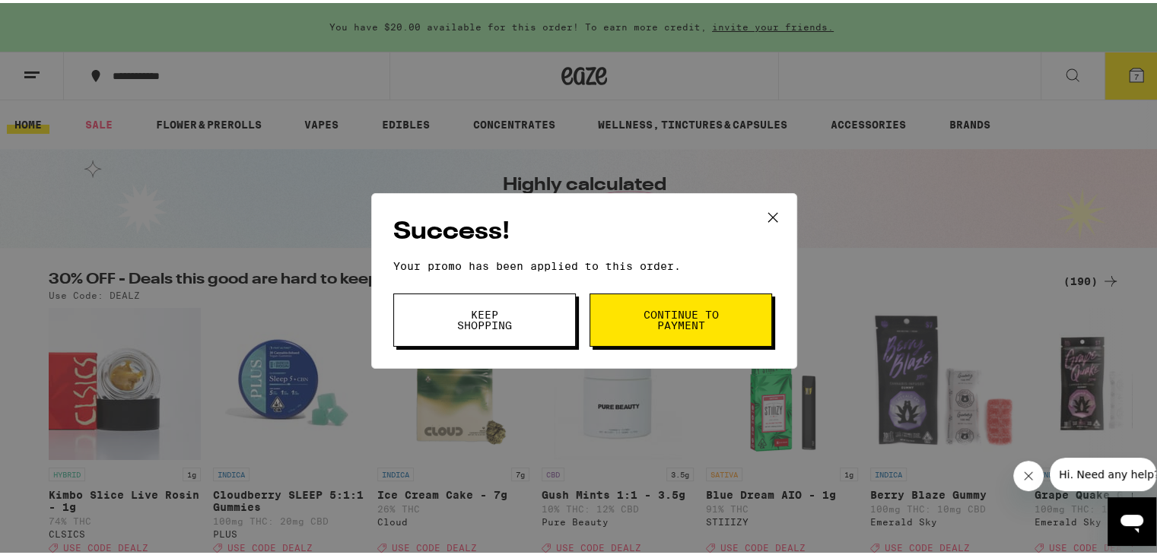
click at [523, 319] on button "Keep Shopping" at bounding box center [484, 316] width 183 height 53
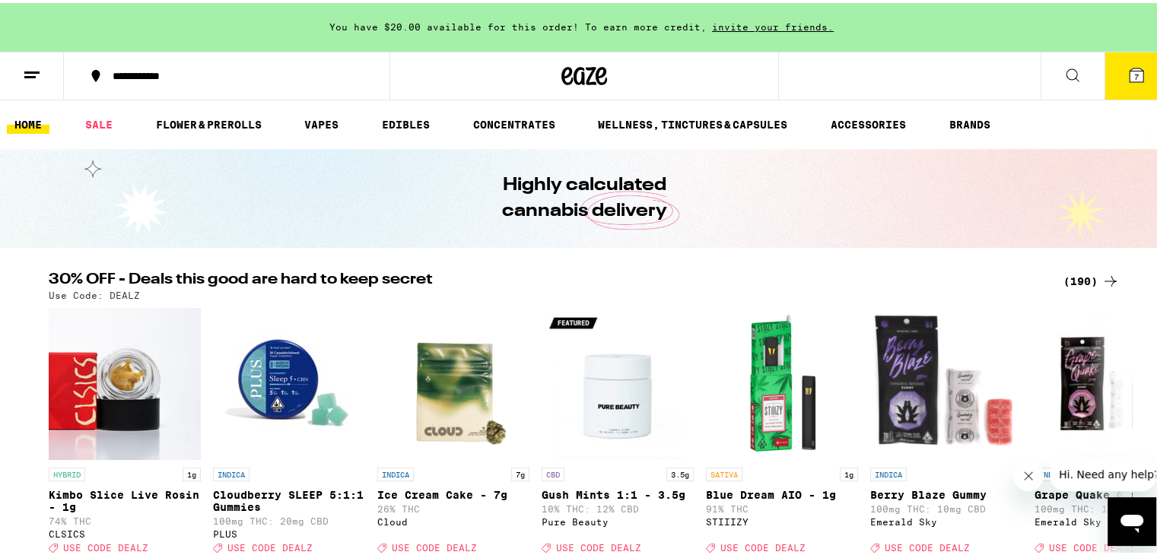
click at [1129, 74] on icon at bounding box center [1136, 72] width 14 height 14
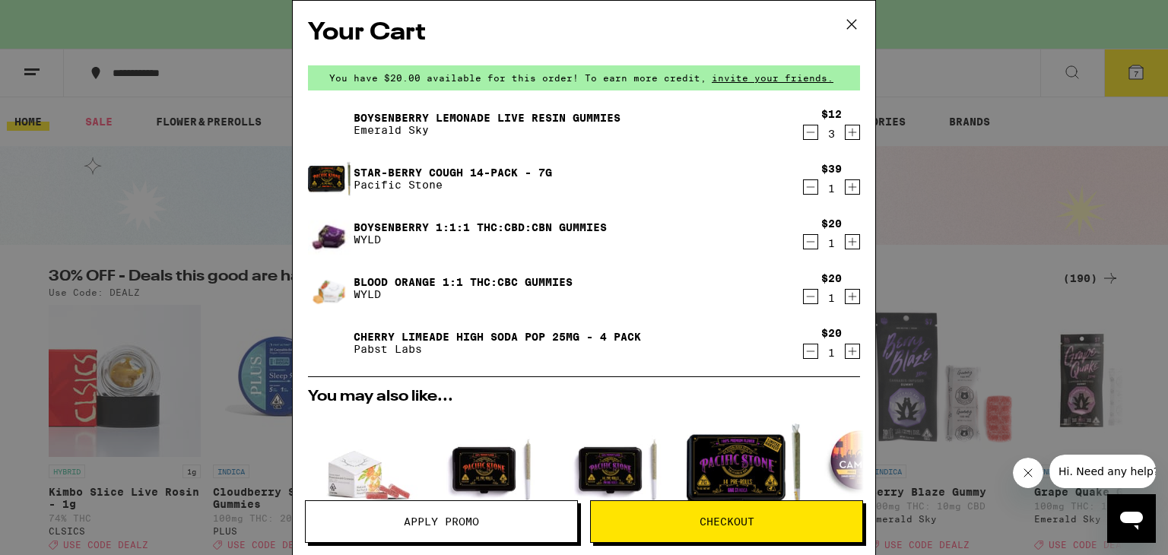
click at [709, 530] on button "Checkout" at bounding box center [726, 521] width 273 height 43
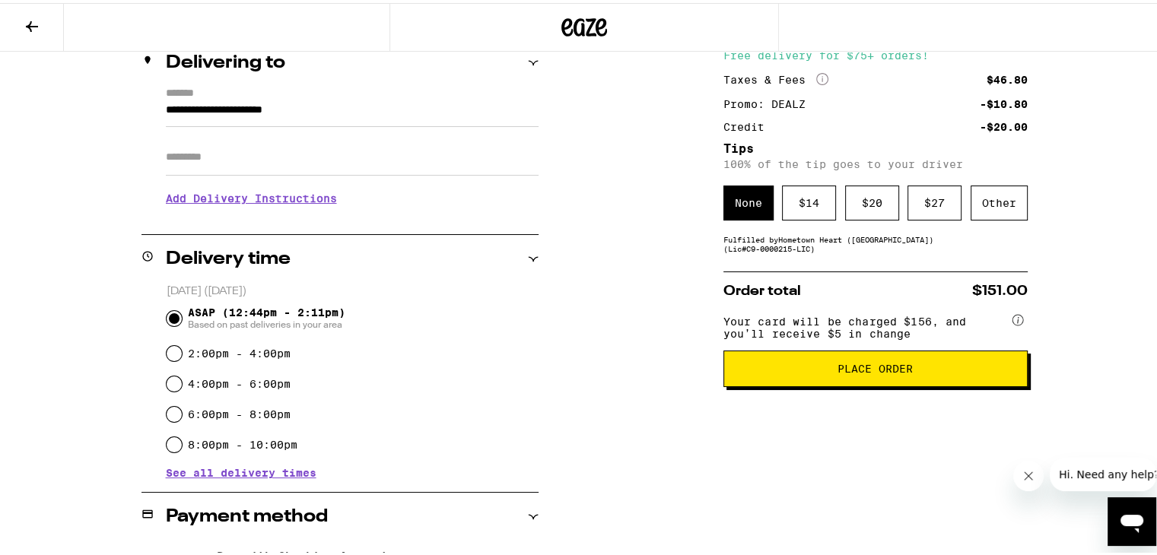
scroll to position [228, 0]
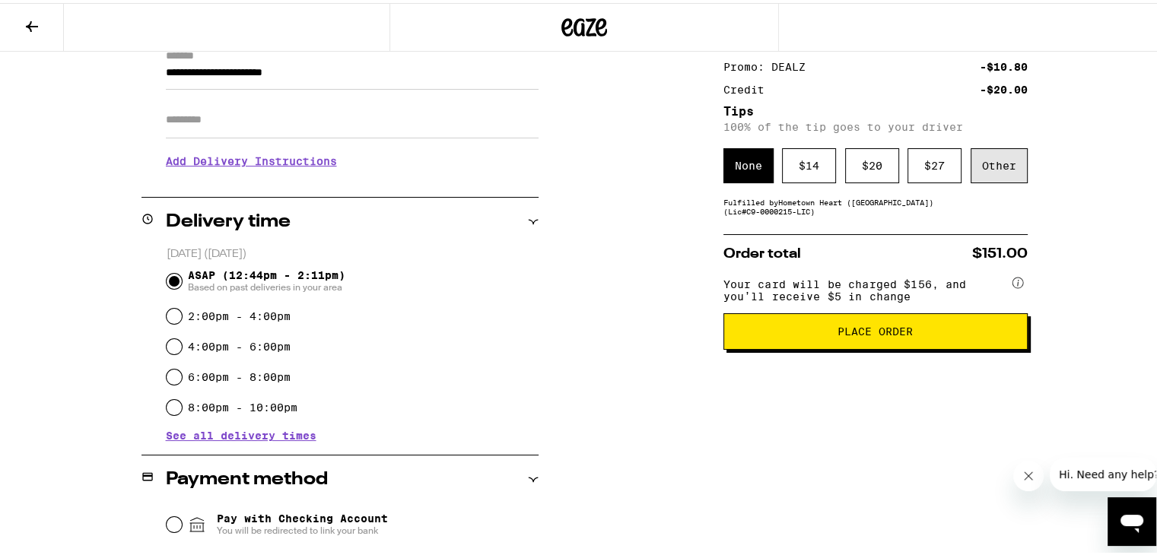
click at [993, 156] on div "Other" at bounding box center [998, 162] width 57 height 35
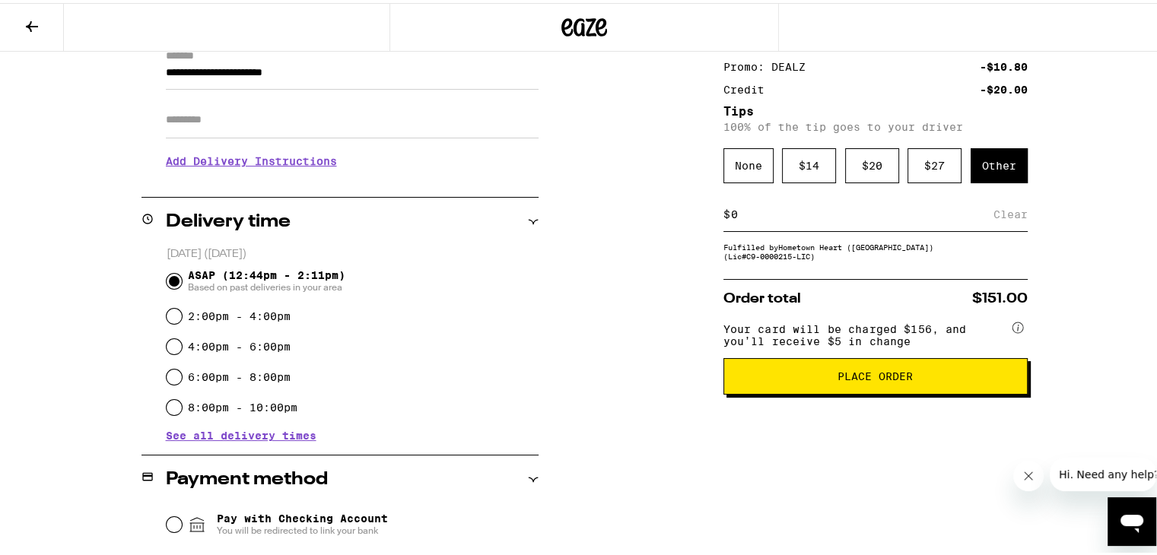
click at [789, 213] on input at bounding box center [861, 212] width 263 height 14
type input "10"
click at [1023, 214] on div "**********" at bounding box center [584, 455] width 1095 height 998
click at [1000, 211] on div "Save" at bounding box center [1013, 211] width 27 height 33
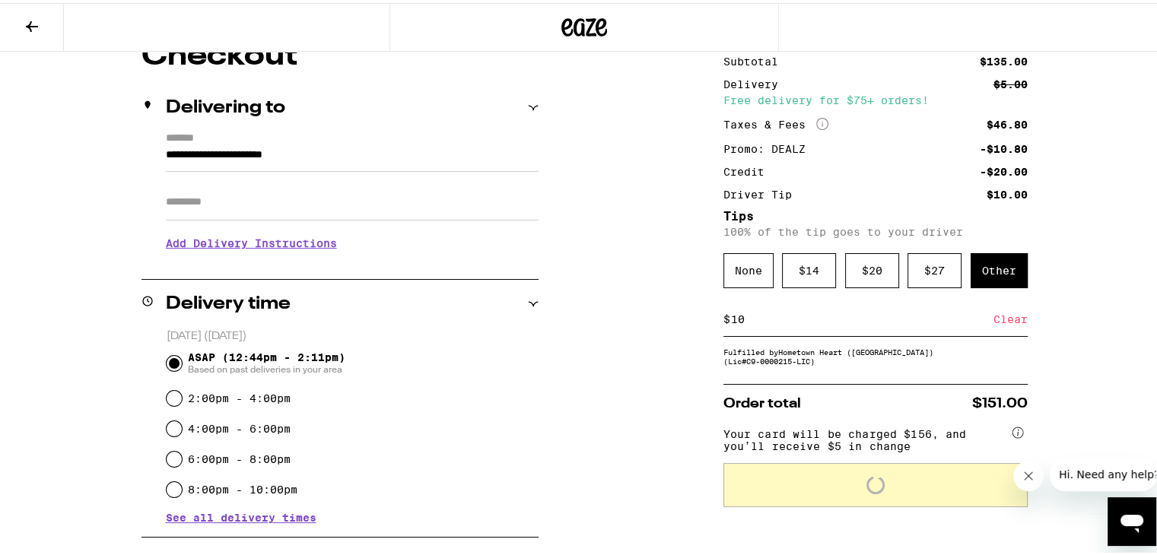
scroll to position [152, 0]
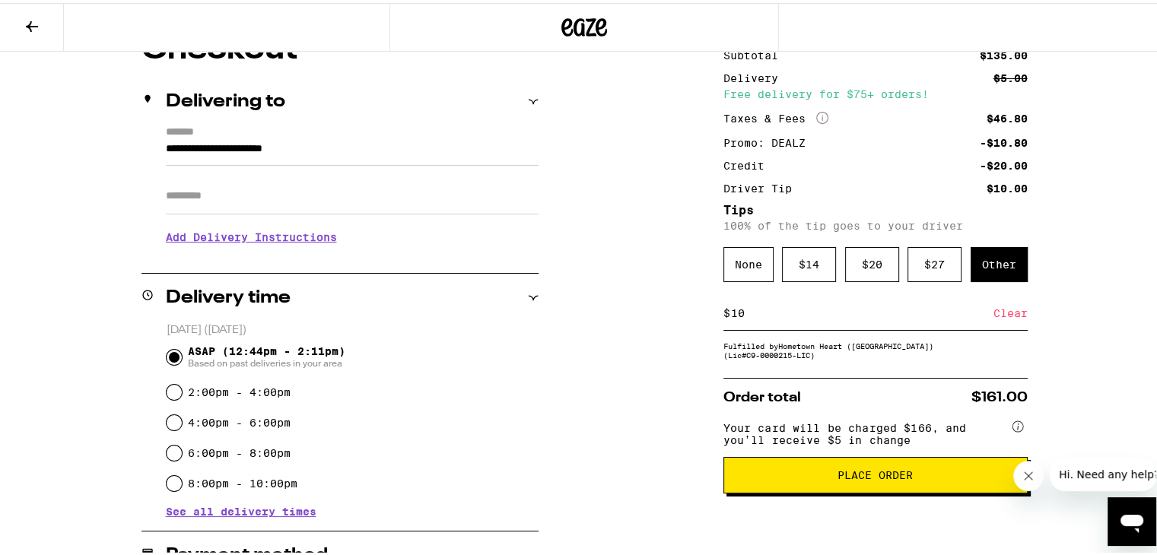
click at [879, 478] on span "Place Order" at bounding box center [874, 472] width 75 height 11
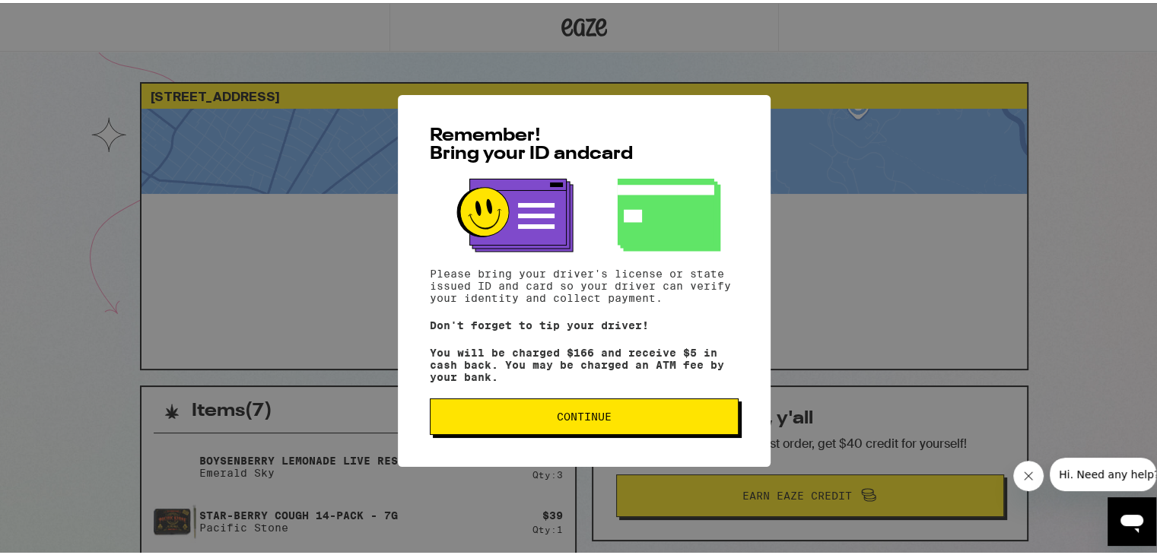
click at [608, 412] on span "Continue" at bounding box center [584, 413] width 283 height 11
